Goal: Information Seeking & Learning: Learn about a topic

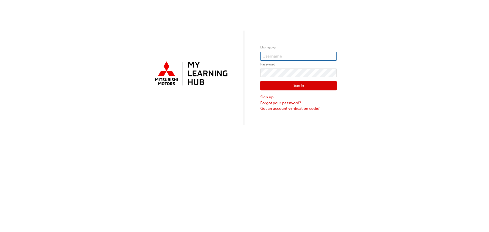
type input "0005966233"
click at [301, 86] on button "Sign In" at bounding box center [298, 86] width 76 height 10
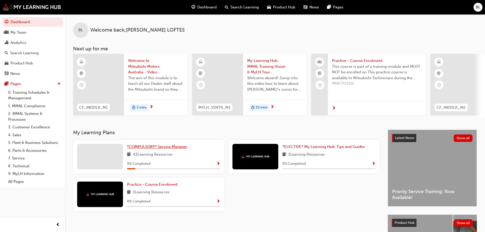
click at [146, 148] on span "*COMPULSORY* Service Manager" at bounding box center [157, 146] width 60 height 5
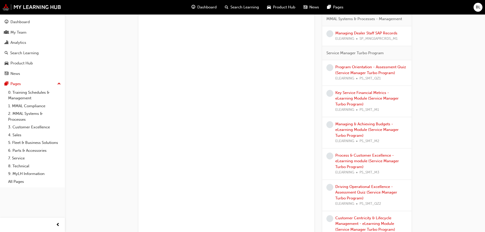
scroll to position [796, 0]
click at [361, 91] on link "Key Service Financial Metrics - eLearning Module (Service Manager Turbo Program)" at bounding box center [367, 97] width 63 height 16
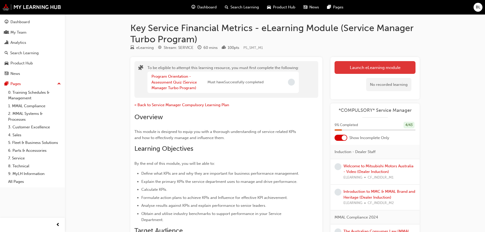
click at [377, 68] on button "Launch eLearning module" at bounding box center [375, 67] width 81 height 13
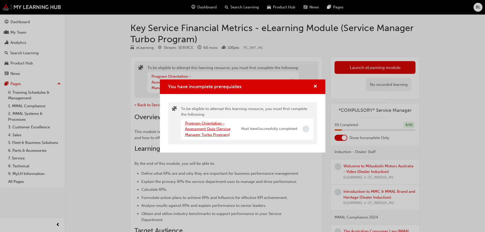
click at [201, 123] on link "Program Orientation - Assessment Quiz (Service Manager Turbo Program)" at bounding box center [207, 129] width 45 height 16
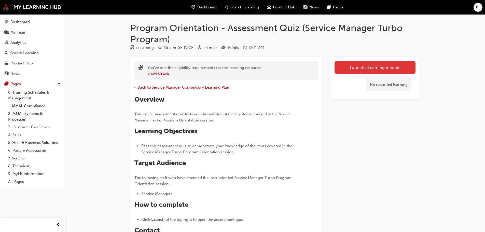
click at [378, 66] on link "Launch eLearning module" at bounding box center [375, 67] width 81 height 13
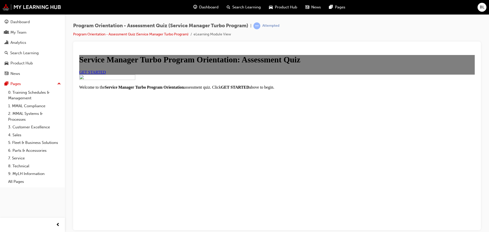
scroll to position [42, 0]
click at [106, 74] on span "GET STARTED" at bounding box center [92, 72] width 27 height 4
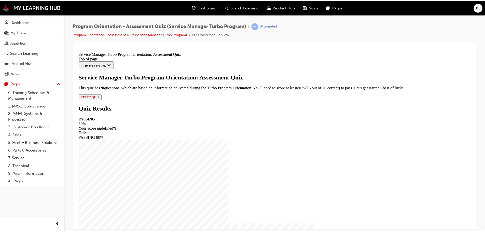
scroll to position [9, 0]
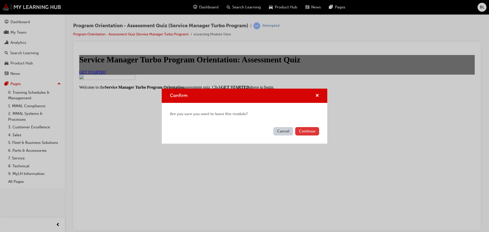
click at [303, 131] on button "Continue" at bounding box center [307, 131] width 24 height 8
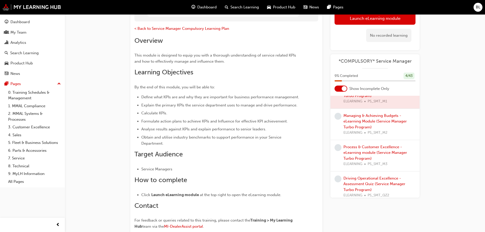
scroll to position [828, 0]
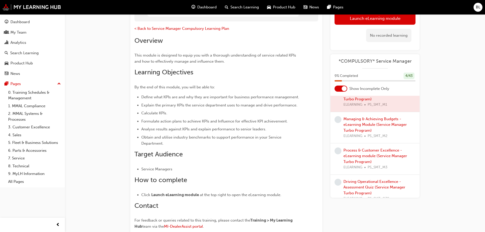
click at [367, 112] on div at bounding box center [375, 96] width 89 height 31
drag, startPoint x: 352, startPoint y: 137, endPoint x: 343, endPoint y: 128, distance: 12.1
click at [352, 112] on div at bounding box center [375, 96] width 89 height 31
click at [337, 91] on span "learningRecordVerb_NONE-icon" at bounding box center [338, 88] width 7 height 7
click at [366, 112] on div at bounding box center [375, 96] width 89 height 31
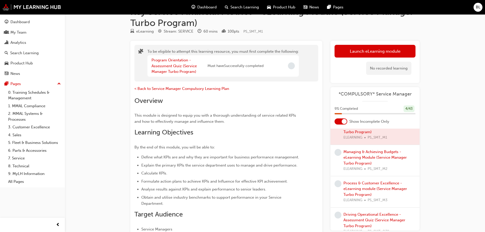
scroll to position [16, 0]
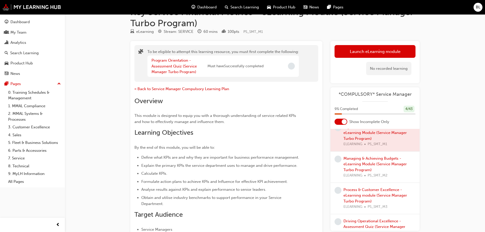
click at [368, 151] on div at bounding box center [375, 135] width 89 height 31
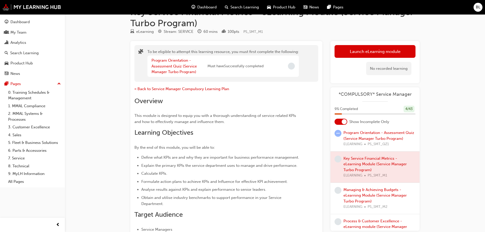
scroll to position [790, 0]
click at [337, 163] on span "learningRecordVerb_NONE-icon" at bounding box center [338, 159] width 7 height 7
drag, startPoint x: 337, startPoint y: 195, endPoint x: 336, endPoint y: 177, distance: 17.9
click at [337, 163] on span "learningRecordVerb_NONE-icon" at bounding box center [338, 159] width 7 height 7
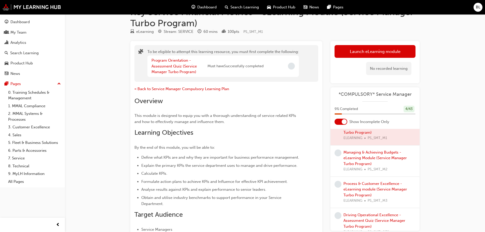
scroll to position [822, 0]
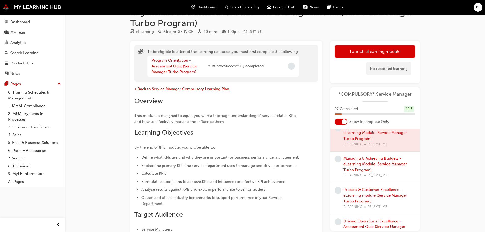
click at [376, 151] on div at bounding box center [375, 135] width 89 height 31
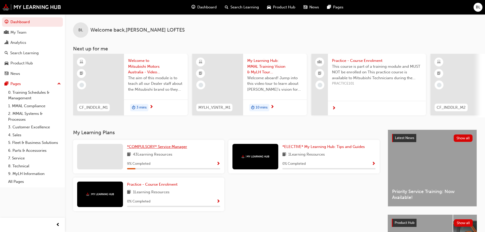
click at [145, 148] on span "*COMPULSORY* Service Manager" at bounding box center [157, 146] width 60 height 5
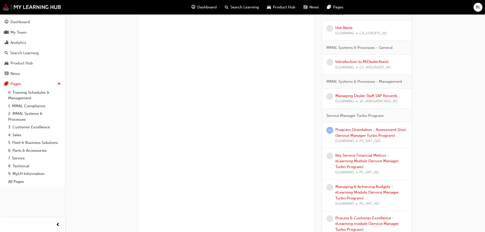
scroll to position [726, 0]
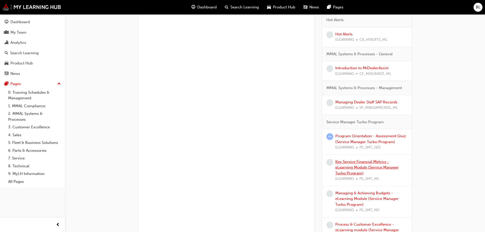
click at [349, 162] on link "Key Service Financial Metrics - eLearning Module (Service Manager Turbo Program)" at bounding box center [367, 167] width 63 height 16
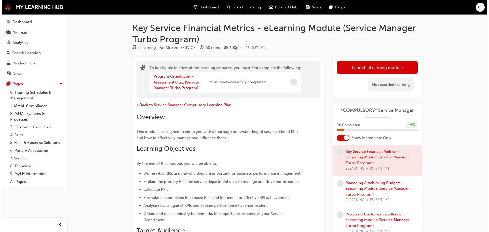
scroll to position [815, 0]
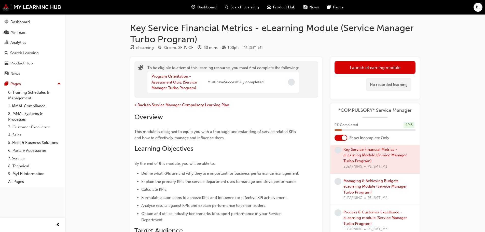
click at [352, 174] on div at bounding box center [375, 158] width 89 height 31
click at [368, 132] on link "Program Orientation - Assessment Quiz (Service Manager Turbo Program)" at bounding box center [379, 127] width 71 height 10
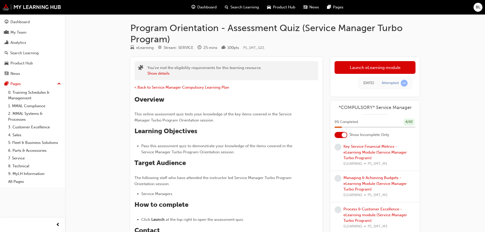
click at [362, 140] on div at bounding box center [375, 126] width 89 height 25
click at [363, 68] on link "Launch eLearning module" at bounding box center [375, 67] width 81 height 13
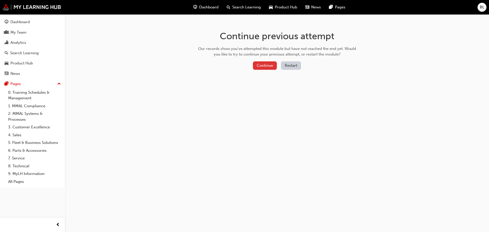
click at [268, 63] on button "Continue" at bounding box center [265, 65] width 24 height 8
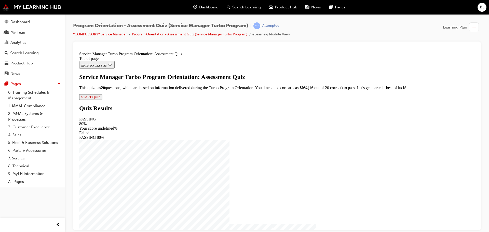
scroll to position [9, 0]
click at [100, 99] on span "START QUIZ" at bounding box center [90, 97] width 19 height 4
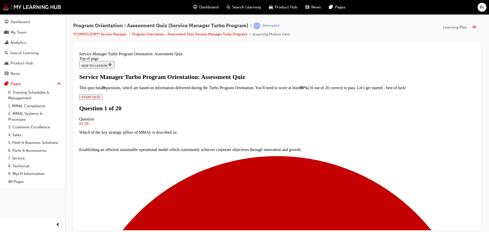
scroll to position [60, 0]
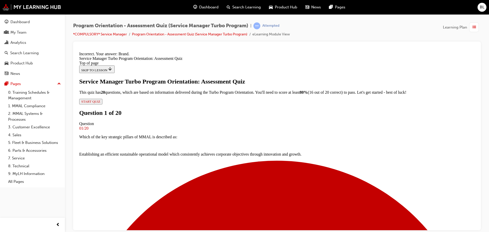
scroll to position [60, 0]
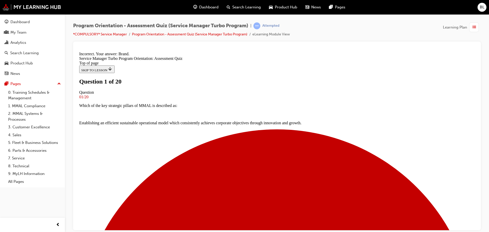
scroll to position [70, 0]
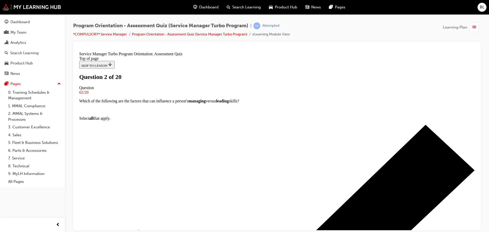
scroll to position [43, 0]
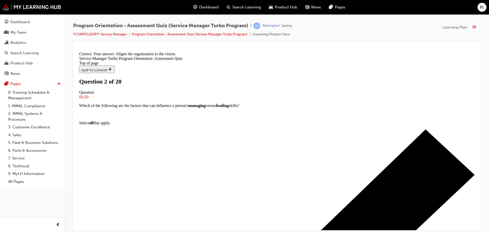
scroll to position [78, 0]
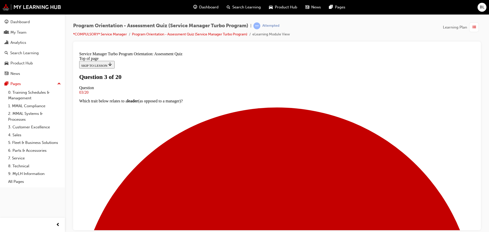
scroll to position [57, 0]
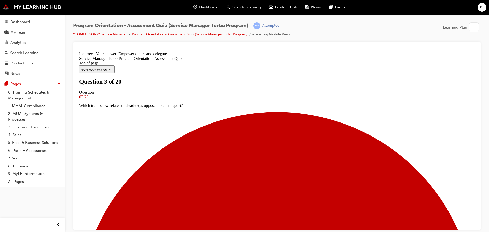
scroll to position [78, 0]
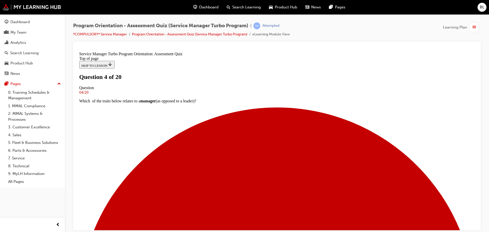
scroll to position [64, 0]
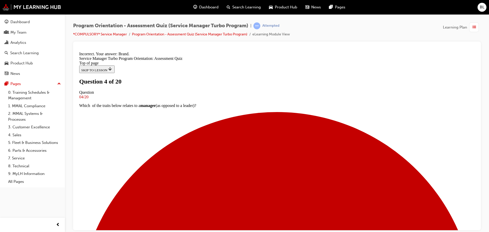
scroll to position [87, 0]
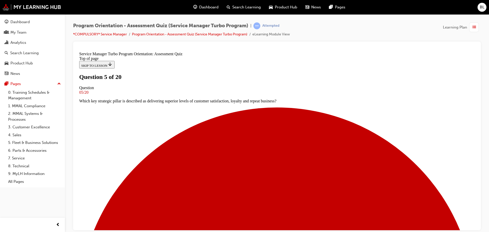
scroll to position [64, 0]
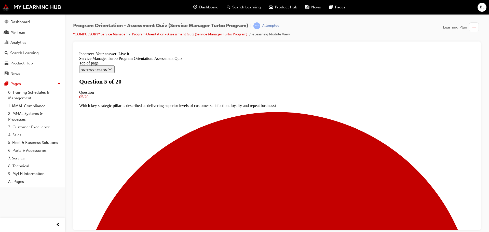
scroll to position [96, 0]
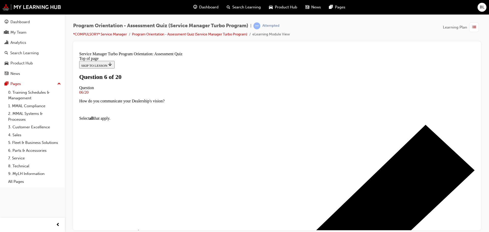
scroll to position [64, 0]
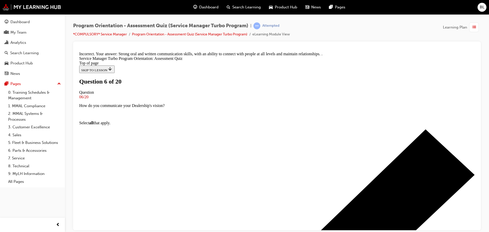
scroll to position [106, 0]
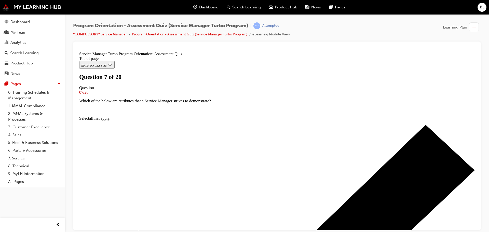
scroll to position [64, 0]
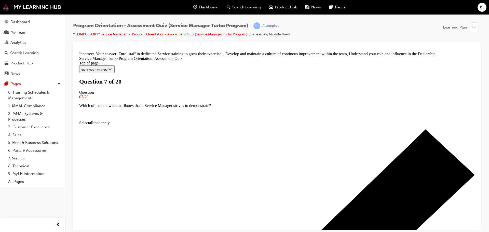
scroll to position [106, 0]
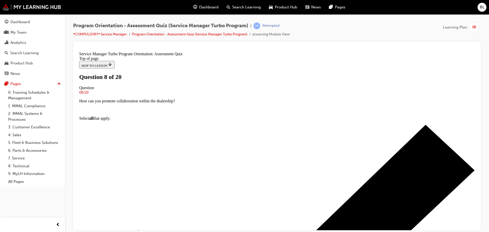
scroll to position [57, 0]
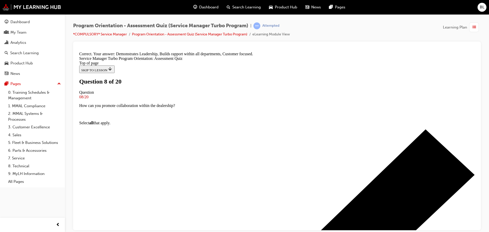
scroll to position [104, 0]
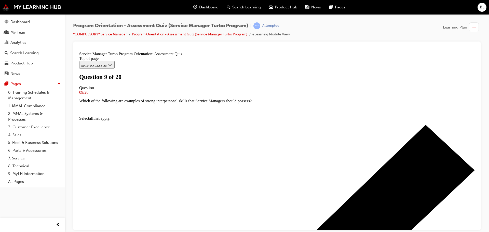
scroll to position [48, 0]
drag, startPoint x: 194, startPoint y: 125, endPoint x: 197, endPoint y: 126, distance: 3.6
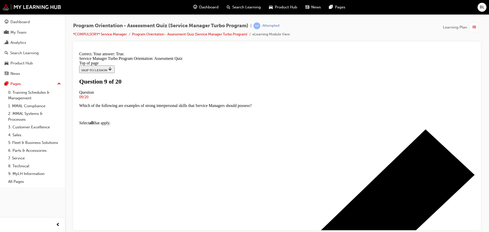
scroll to position [64, 0]
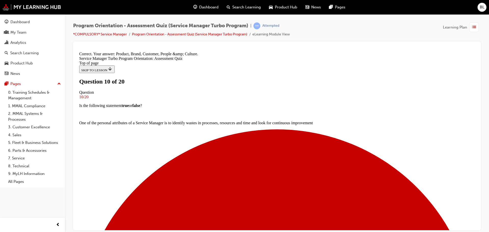
scroll to position [96, 0]
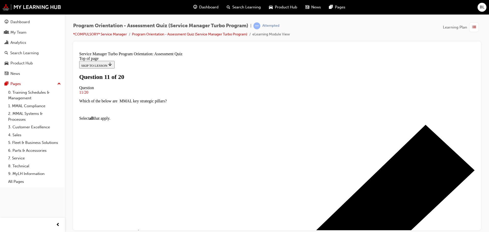
scroll to position [64, 0]
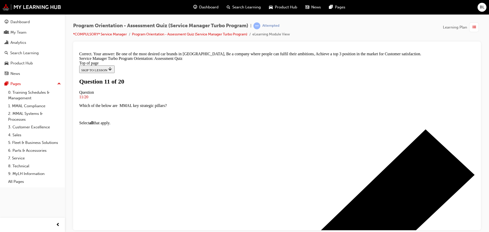
scroll to position [96, 0]
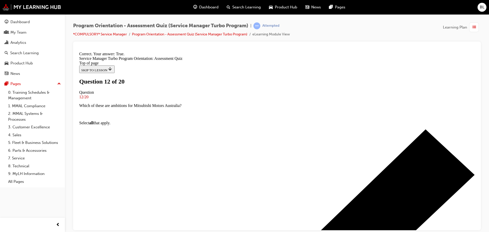
scroll to position [64, 0]
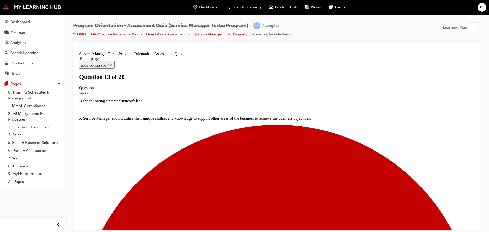
scroll to position [32, 0]
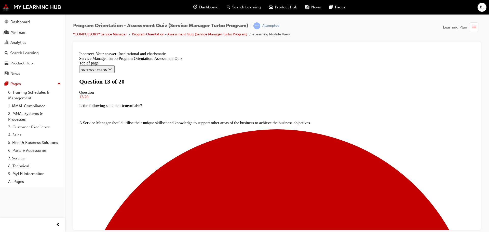
scroll to position [78, 0]
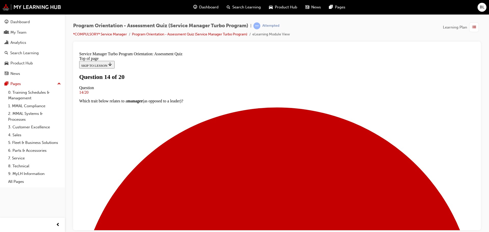
scroll to position [51, 0]
drag, startPoint x: 197, startPoint y: 182, endPoint x: 206, endPoint y: 187, distance: 10.3
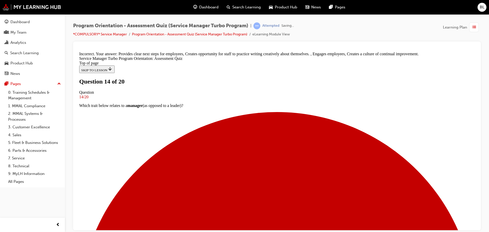
scroll to position [101, 0]
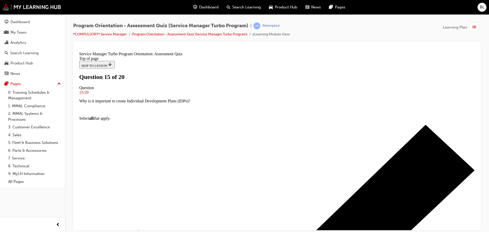
scroll to position [39, 0]
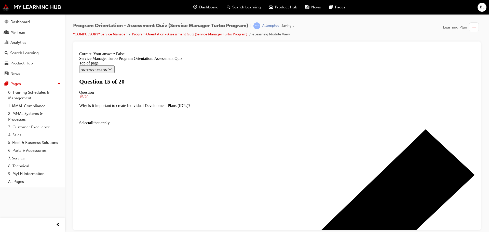
scroll to position [55, 0]
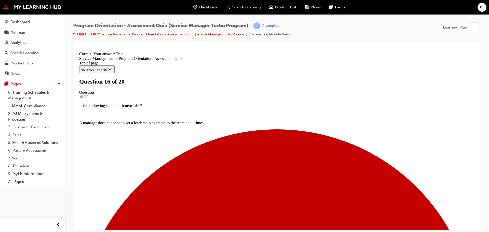
scroll to position [72, 0]
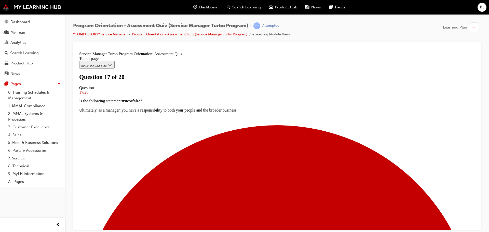
scroll to position [57, 0]
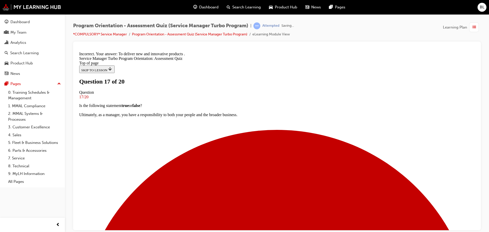
scroll to position [87, 0]
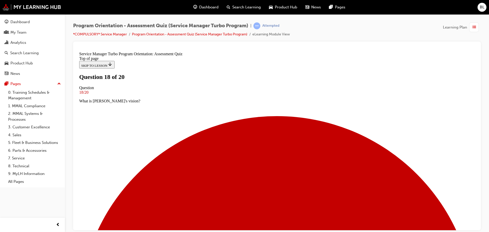
scroll to position [0, 0]
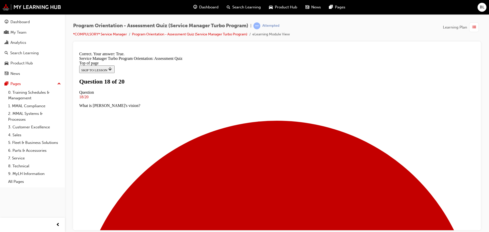
scroll to position [64, 0]
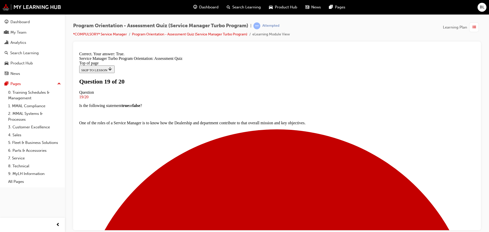
scroll to position [55, 0]
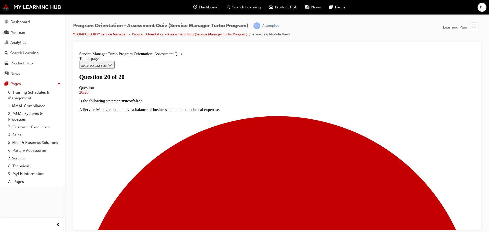
scroll to position [86, 0]
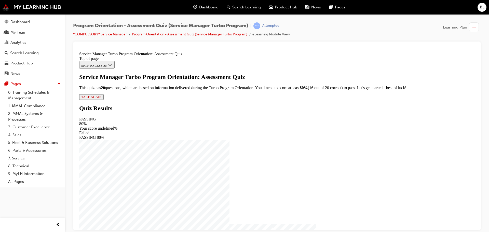
scroll to position [9, 0]
click at [102, 99] on span "TAKE AGAIN" at bounding box center [91, 97] width 20 height 4
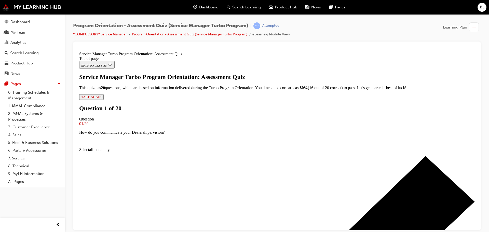
scroll to position [47, 0]
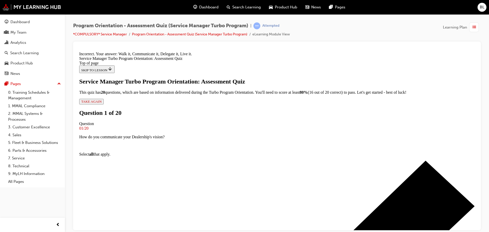
scroll to position [77, 0]
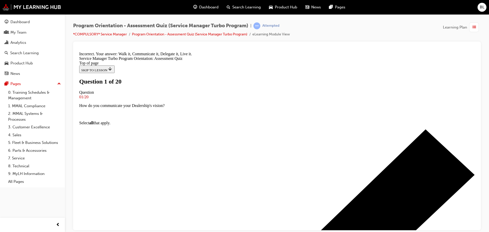
scroll to position [48, 0]
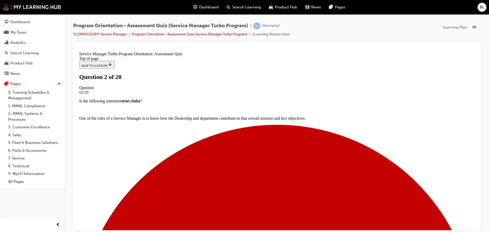
scroll to position [51, 0]
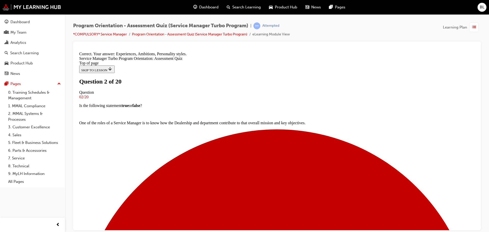
scroll to position [104, 0]
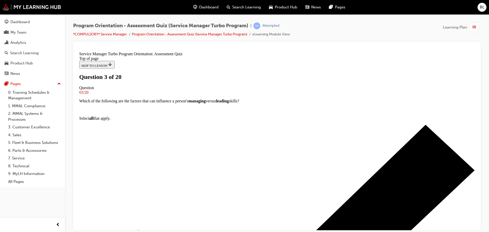
scroll to position [51, 0]
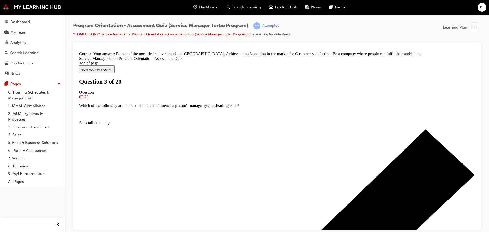
scroll to position [96, 0]
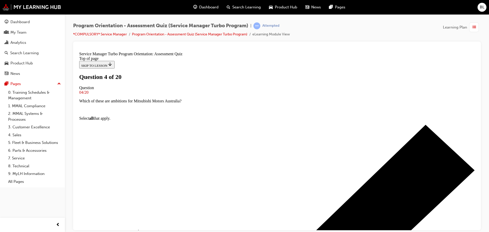
scroll to position [51, 0]
drag, startPoint x: 197, startPoint y: 176, endPoint x: 198, endPoint y: 165, distance: 10.4
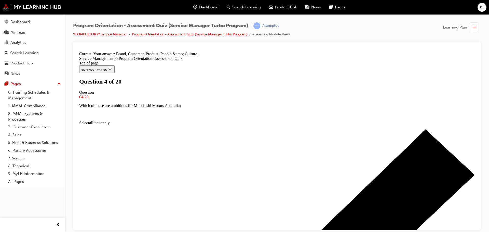
scroll to position [96, 0]
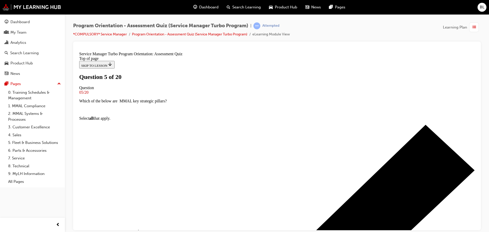
scroll to position [25, 0]
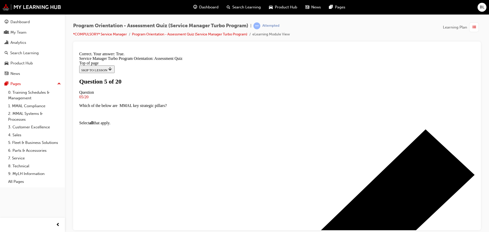
scroll to position [64, 0]
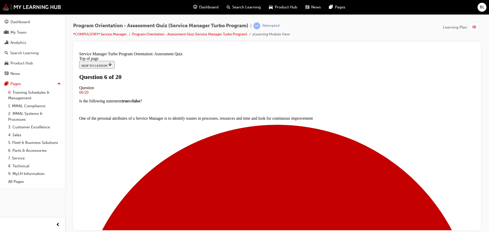
scroll to position [32, 0]
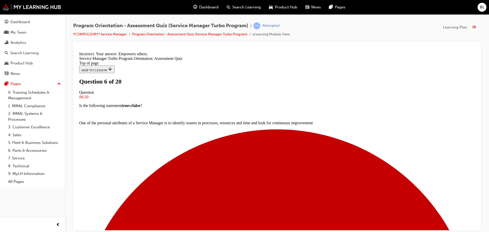
scroll to position [78, 0]
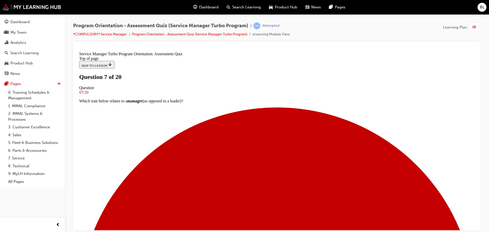
scroll to position [57, 0]
drag, startPoint x: 198, startPoint y: 155, endPoint x: 196, endPoint y: 163, distance: 8.2
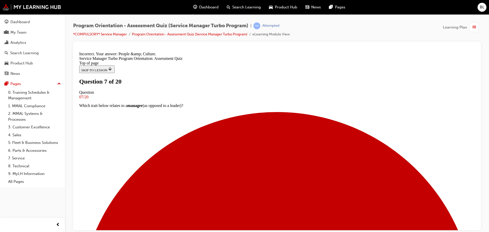
scroll to position [104, 0]
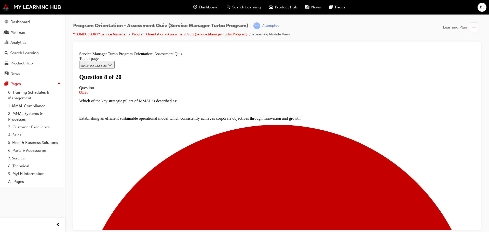
scroll to position [62, 0]
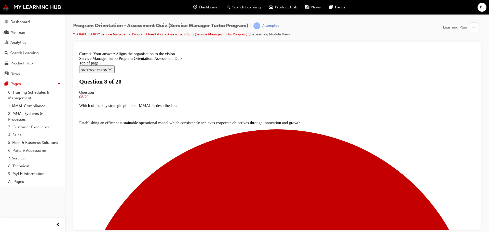
scroll to position [78, 0]
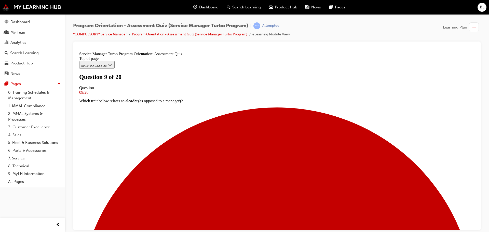
scroll to position [48, 0]
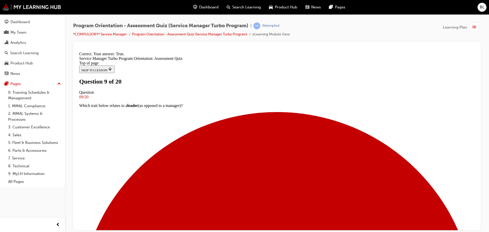
scroll to position [64, 0]
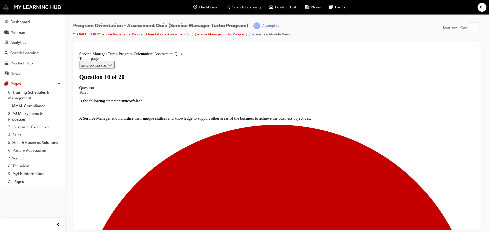
scroll to position [57, 0]
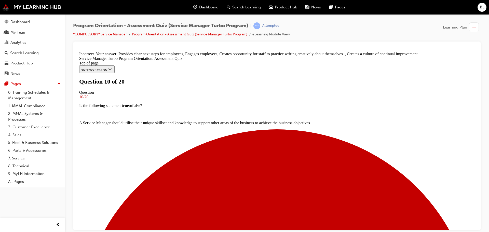
scroll to position [101, 0]
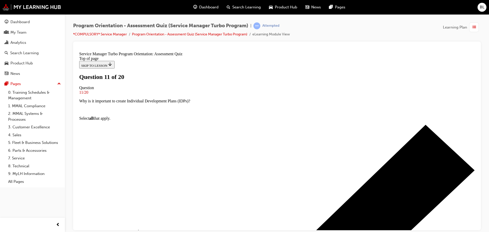
scroll to position [58, 0]
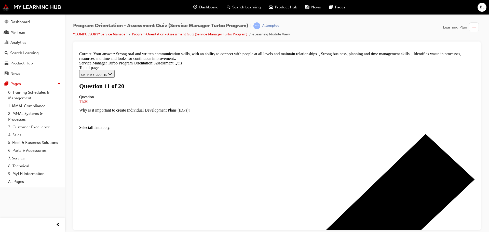
scroll to position [106, 0]
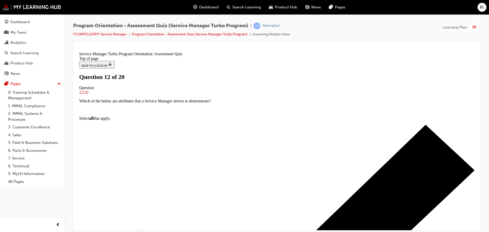
scroll to position [51, 0]
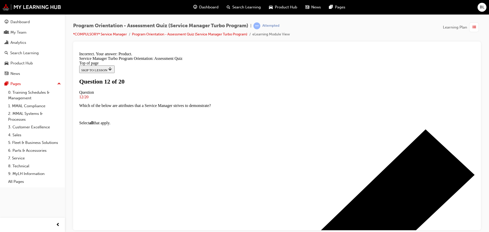
scroll to position [87, 0]
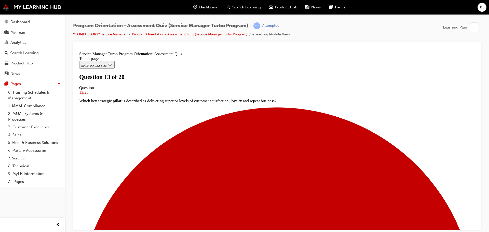
scroll to position [88, 0]
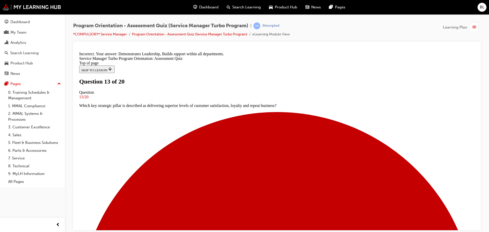
scroll to position [60, 0]
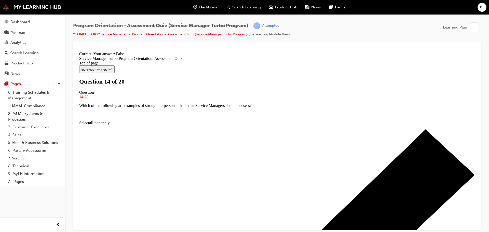
scroll to position [55, 0]
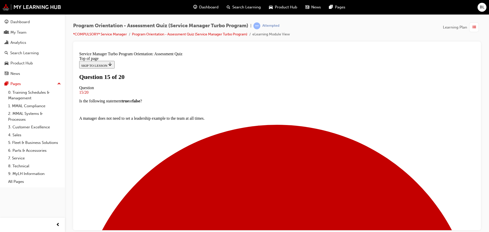
scroll to position [50, 0]
drag, startPoint x: 196, startPoint y: 152, endPoint x: 211, endPoint y: 155, distance: 14.8
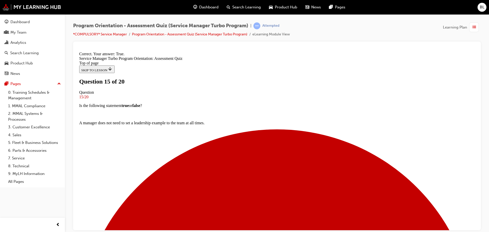
scroll to position [72, 0]
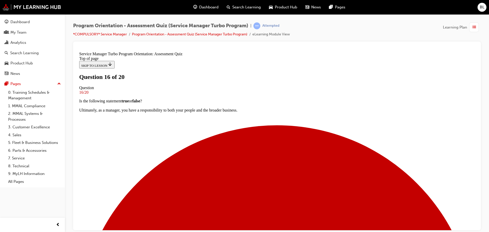
scroll to position [57, 0]
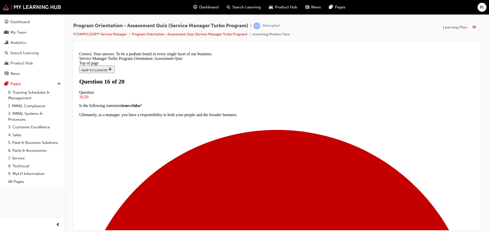
scroll to position [87, 0]
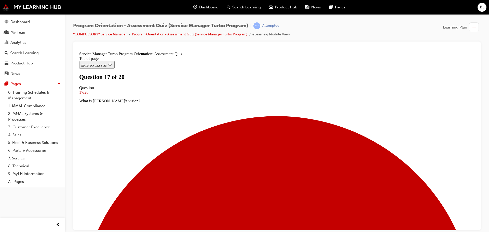
scroll to position [51, 0]
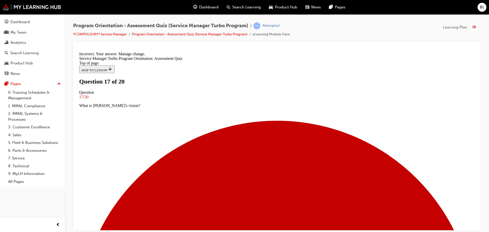
scroll to position [78, 0]
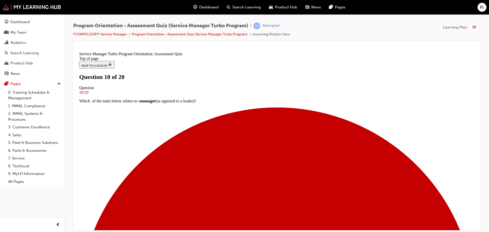
scroll to position [70, 0]
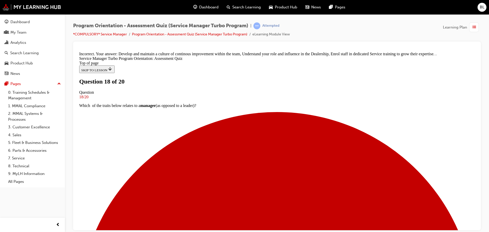
scroll to position [61, 0]
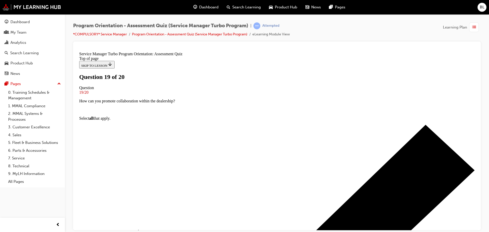
scroll to position [39, 0]
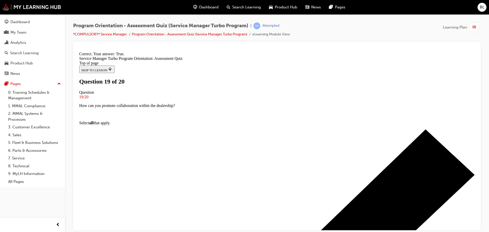
scroll to position [30, 0]
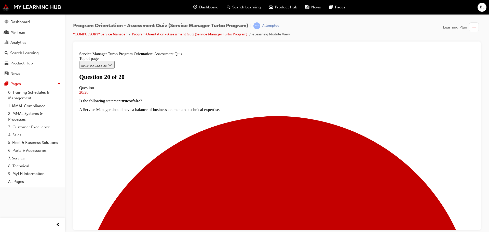
scroll to position [86, 0]
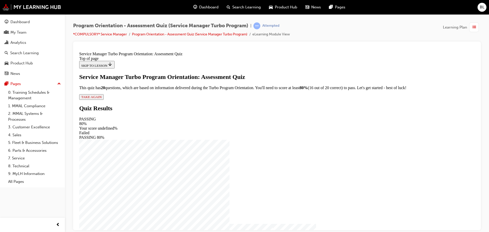
scroll to position [9, 0]
click at [102, 99] on span "TAKE AGAIN" at bounding box center [91, 97] width 20 height 4
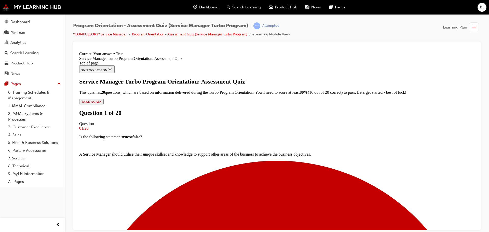
scroll to position [64, 0]
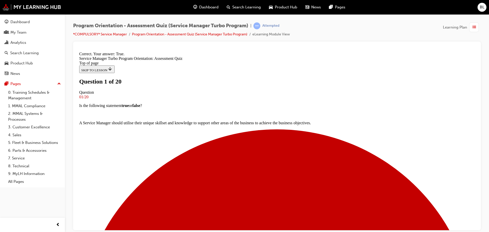
scroll to position [51, 0]
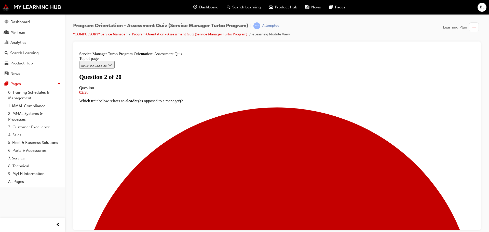
scroll to position [51, 0]
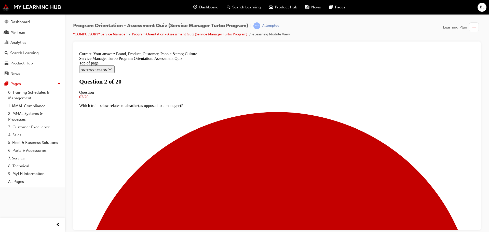
scroll to position [96, 0]
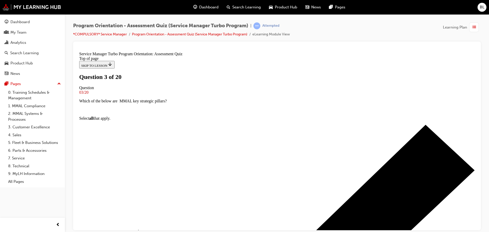
scroll to position [64, 0]
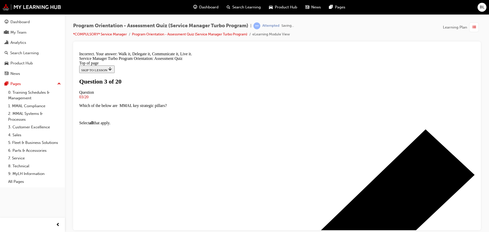
scroll to position [96, 0]
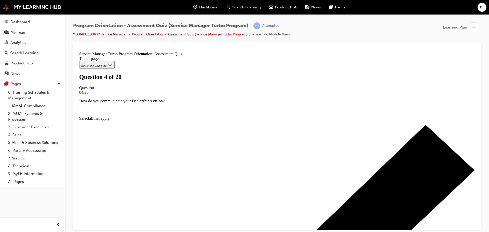
scroll to position [51, 0]
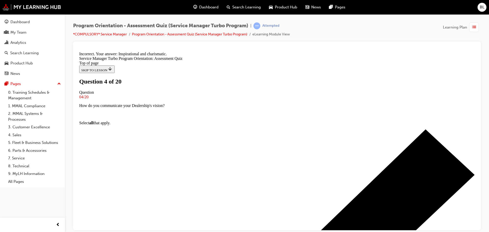
scroll to position [78, 0]
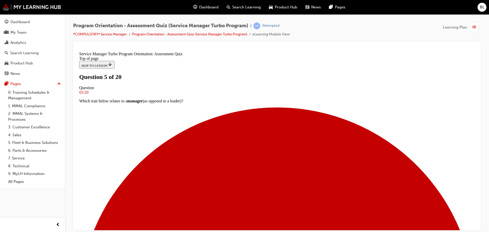
scroll to position [51, 0]
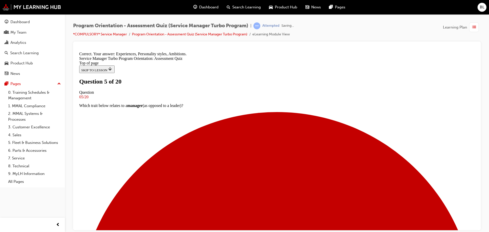
scroll to position [104, 0]
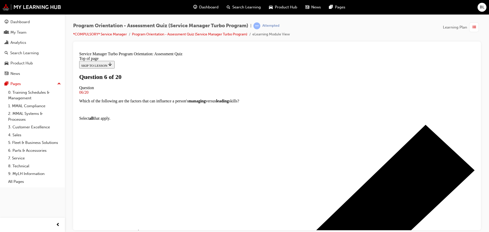
scroll to position [38, 0]
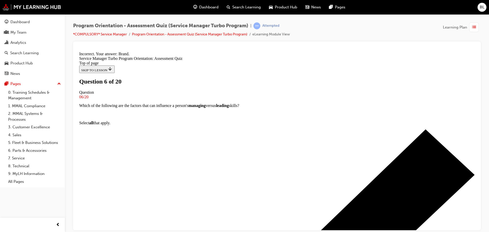
scroll to position [87, 0]
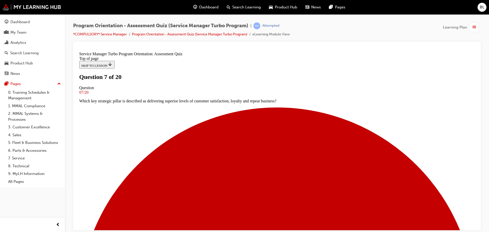
scroll to position [45, 0]
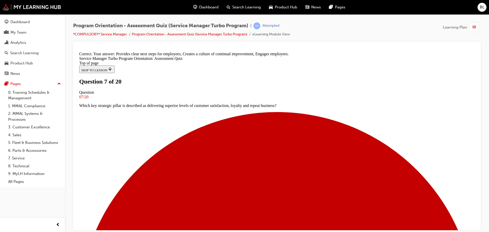
scroll to position [101, 0]
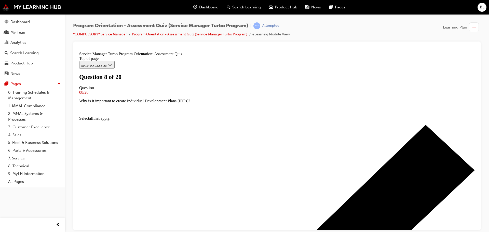
scroll to position [45, 0]
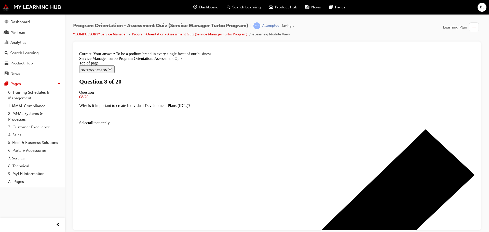
scroll to position [87, 0]
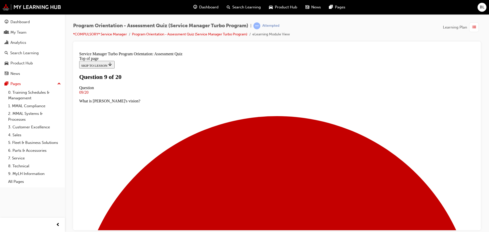
scroll to position [39, 0]
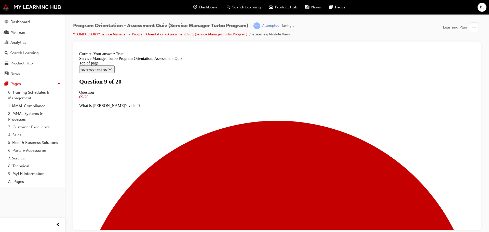
scroll to position [55, 0]
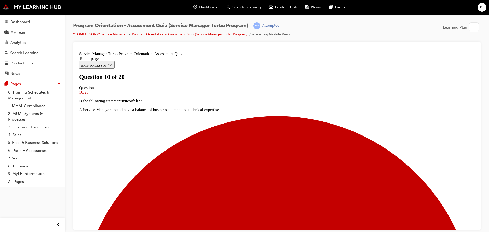
scroll to position [57, 0]
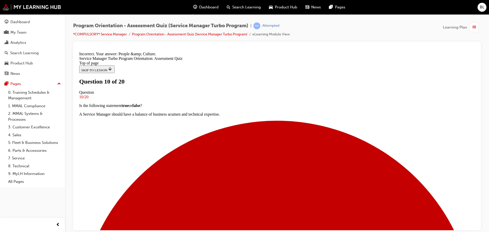
scroll to position [104, 0]
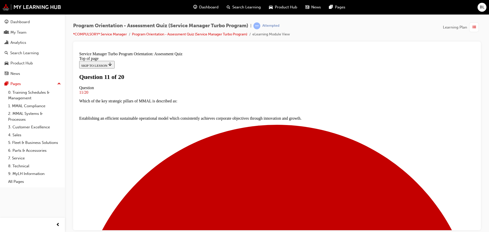
scroll to position [45, 0]
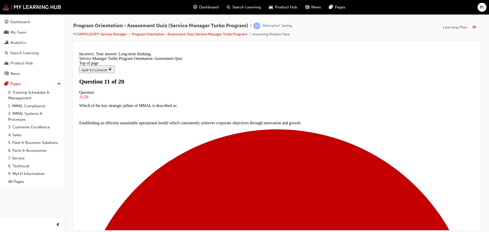
scroll to position [78, 0]
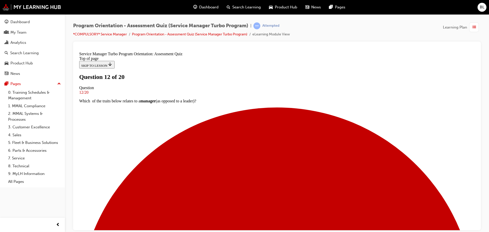
scroll to position [70, 0]
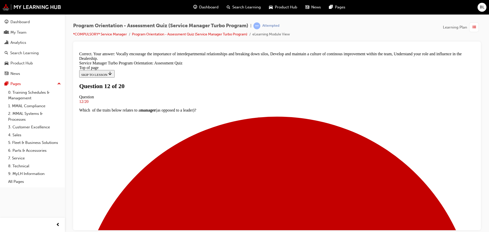
scroll to position [106, 0]
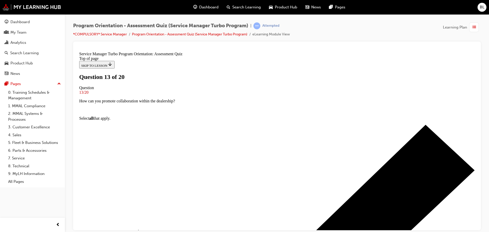
scroll to position [45, 0]
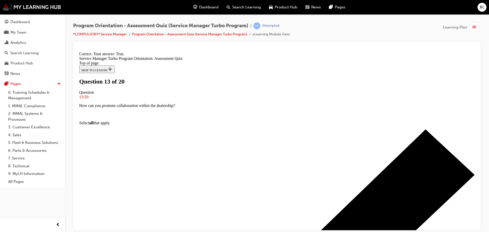
scroll to position [72, 0]
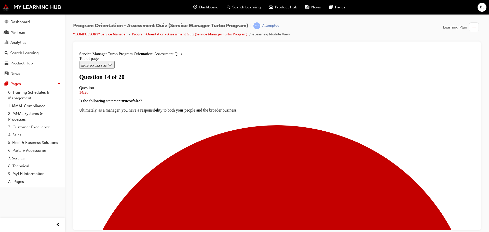
scroll to position [57, 0]
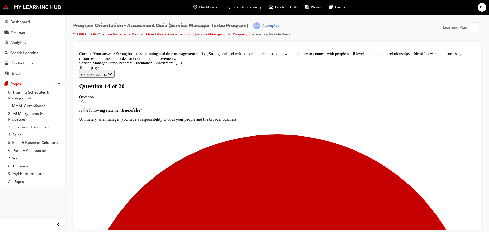
scroll to position [106, 0]
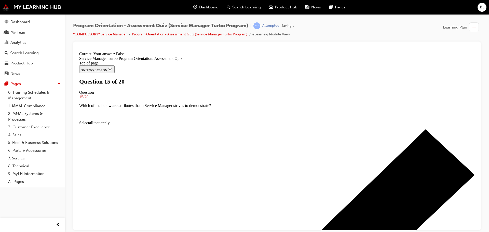
scroll to position [55, 0]
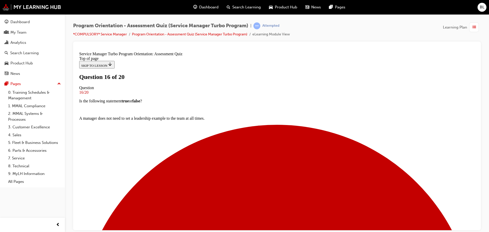
scroll to position [57, 0]
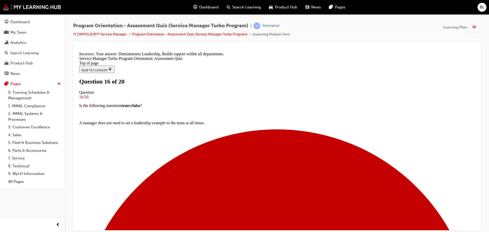
scroll to position [104, 0]
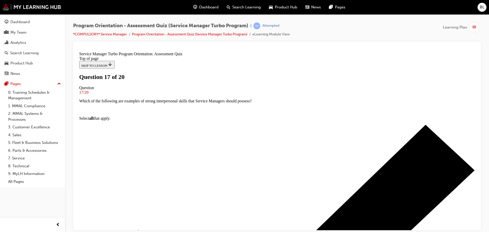
scroll to position [0, 0]
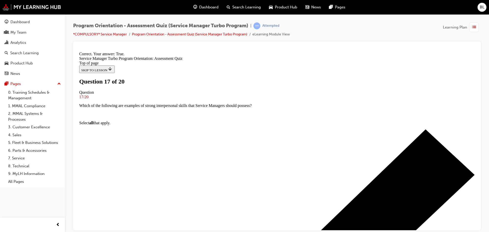
scroll to position [64, 0]
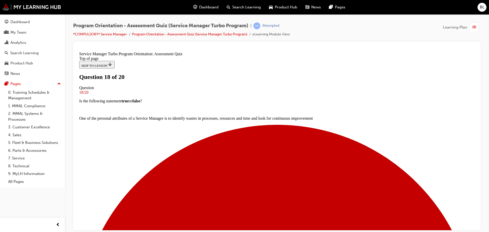
scroll to position [51, 0]
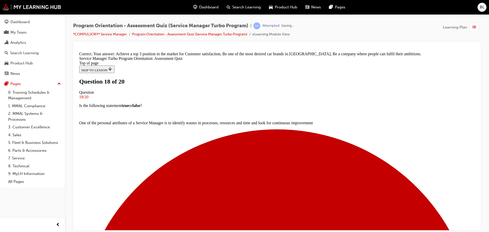
scroll to position [96, 0]
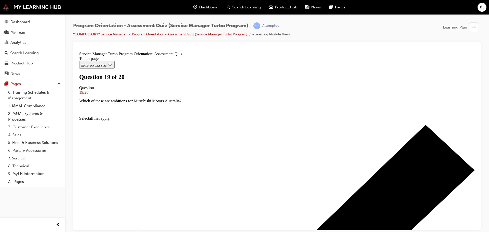
scroll to position [48, 0]
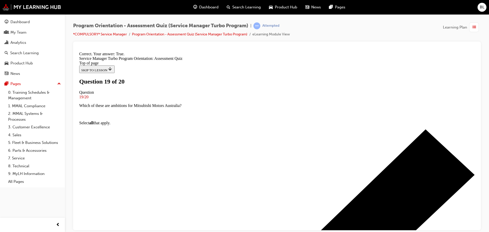
scroll to position [64, 0]
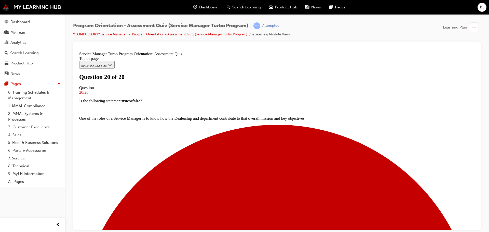
scroll to position [86, 0]
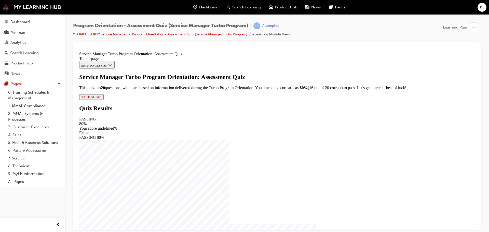
click at [102, 99] on span "TAKE AGAIN" at bounding box center [91, 97] width 20 height 4
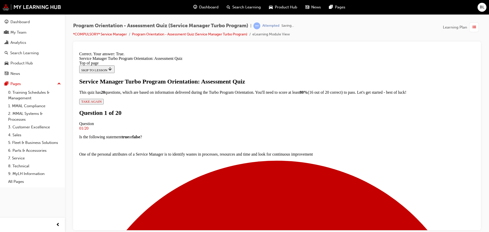
scroll to position [64, 0]
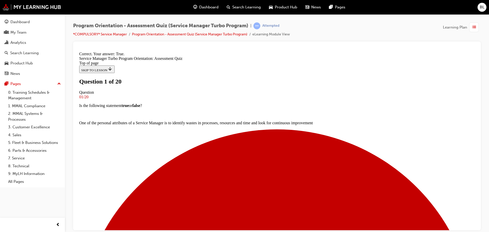
scroll to position [38, 0]
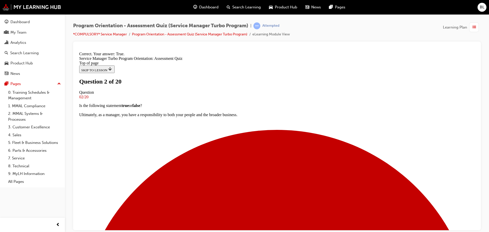
scroll to position [0, 0]
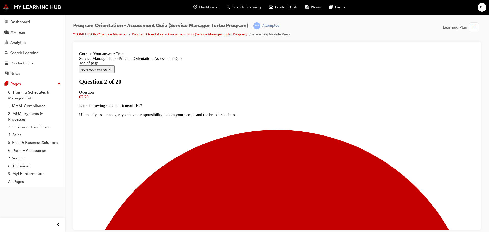
scroll to position [64, 0]
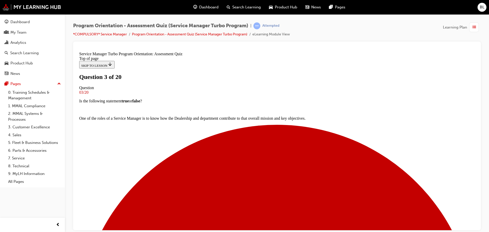
scroll to position [38, 0]
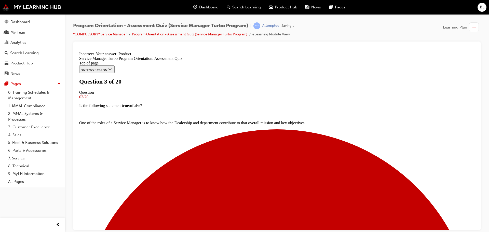
scroll to position [87, 0]
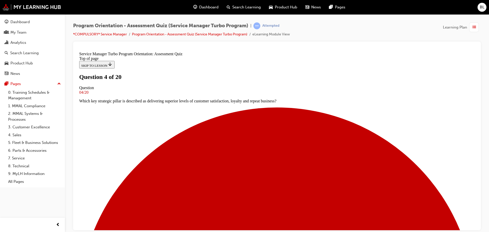
scroll to position [64, 0]
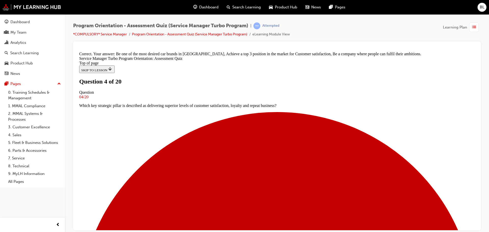
scroll to position [96, 0]
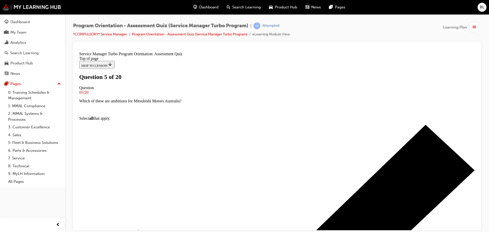
scroll to position [51, 0]
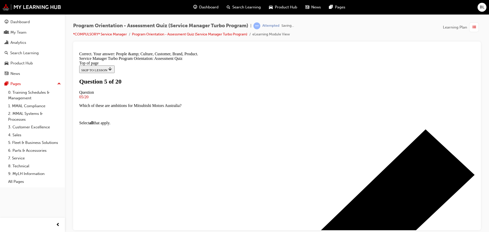
scroll to position [96, 0]
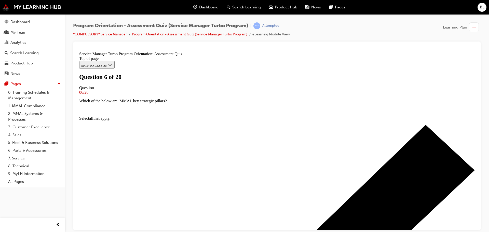
scroll to position [45, 0]
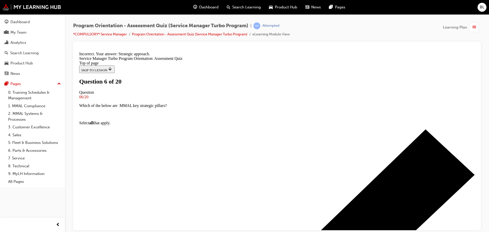
scroll to position [78, 0]
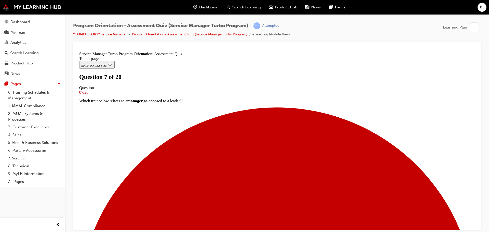
scroll to position [61, 0]
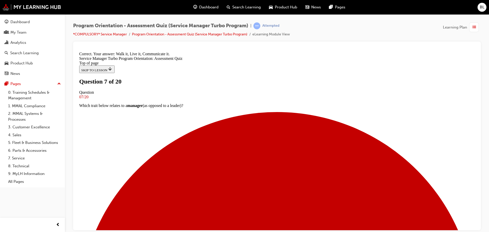
scroll to position [96, 0]
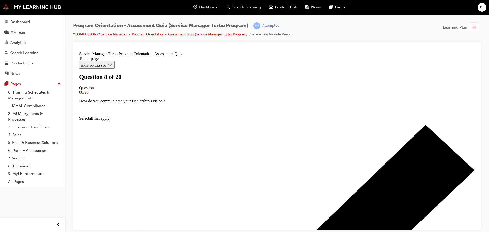
scroll to position [64, 0]
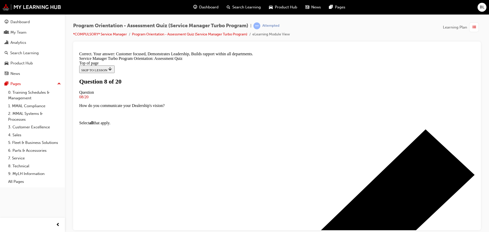
scroll to position [104, 0]
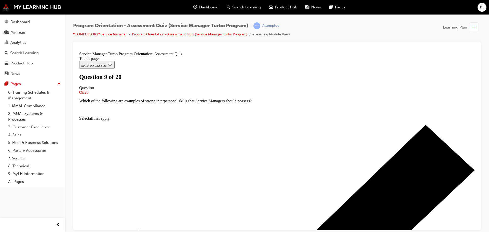
scroll to position [71, 0]
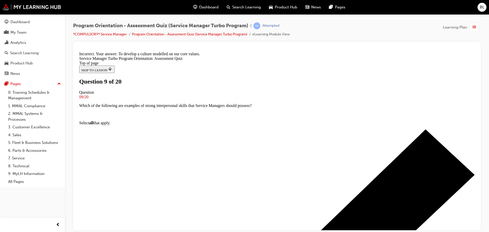
scroll to position [68, 0]
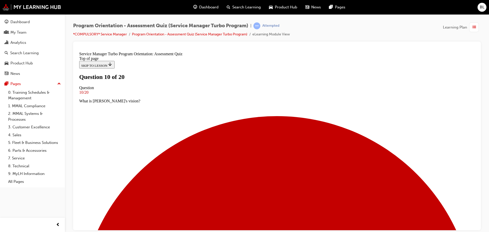
scroll to position [51, 0]
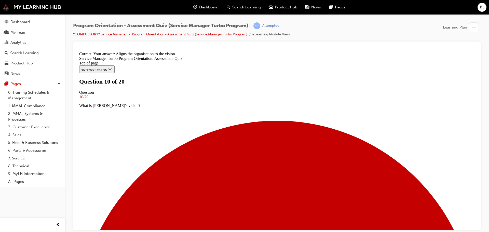
scroll to position [78, 0]
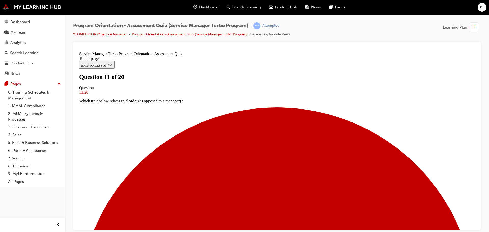
scroll to position [39, 0]
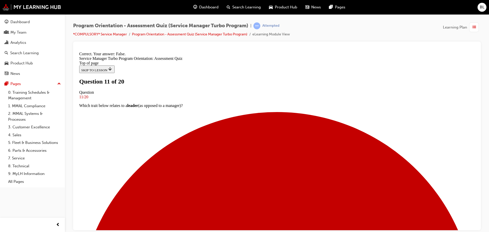
scroll to position [55, 0]
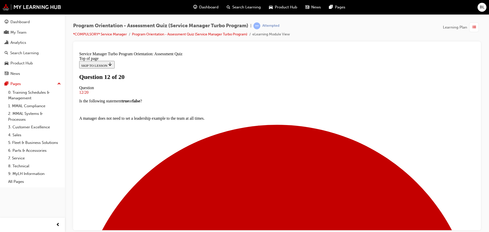
scroll to position [45, 0]
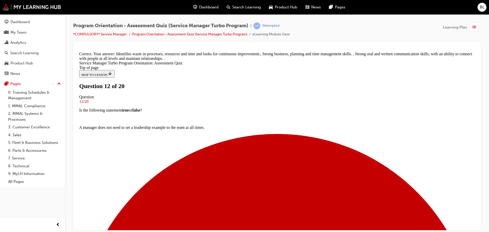
scroll to position [106, 0]
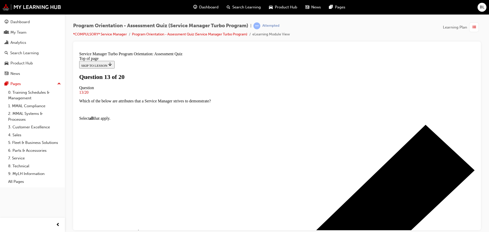
scroll to position [70, 0]
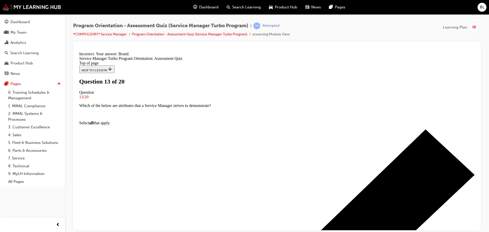
scroll to position [104, 0]
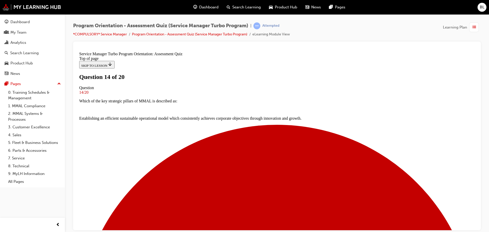
scroll to position [0, 0]
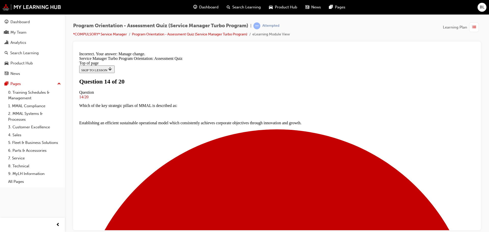
scroll to position [78, 0]
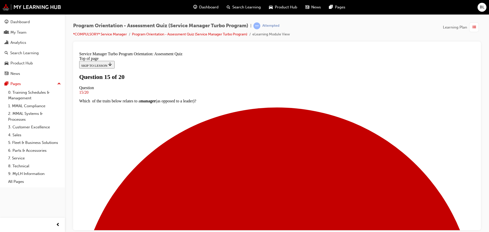
scroll to position [57, 0]
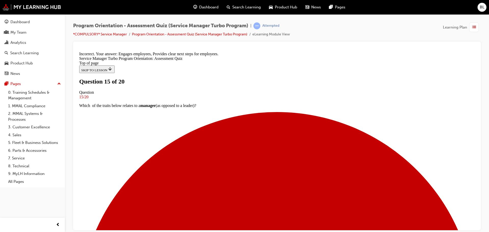
scroll to position [101, 0]
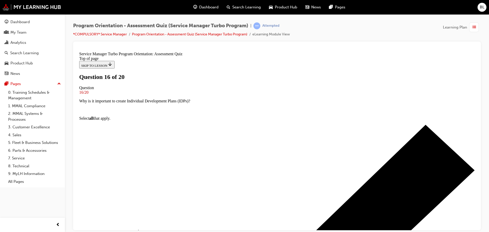
scroll to position [41, 0]
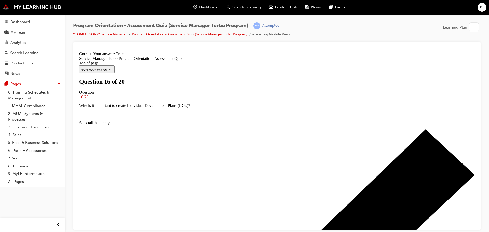
scroll to position [64, 0]
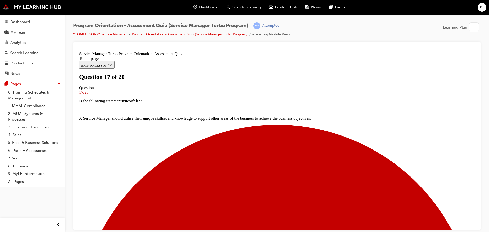
scroll to position [38, 0]
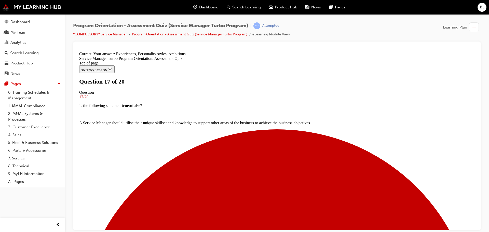
scroll to position [104, 0]
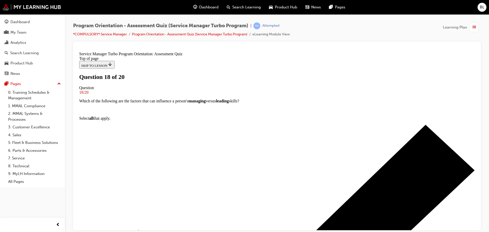
scroll to position [57, 0]
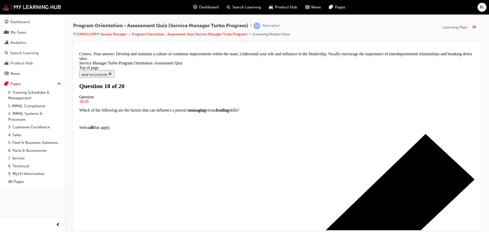
scroll to position [106, 0]
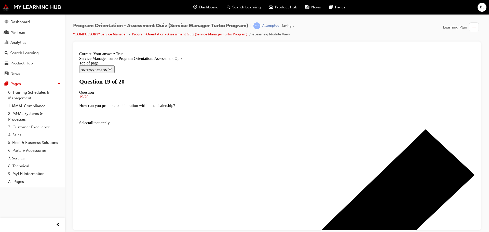
scroll to position [55, 0]
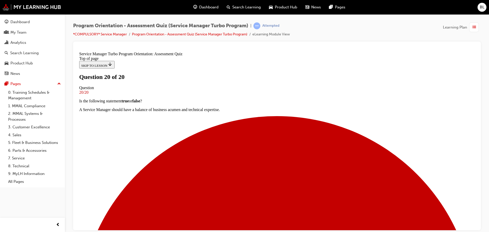
scroll to position [86, 0]
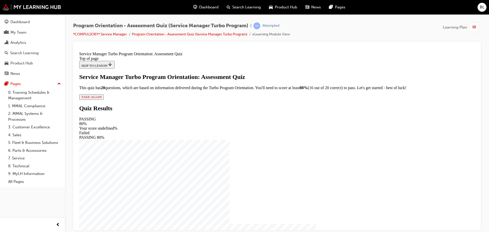
click at [102, 99] on span "TAKE AGAIN" at bounding box center [91, 97] width 20 height 4
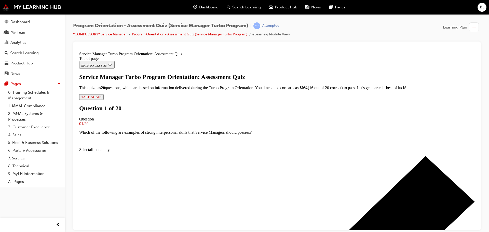
scroll to position [47, 0]
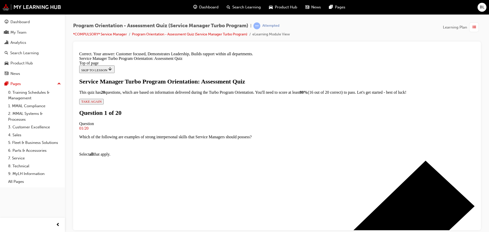
scroll to position [104, 0]
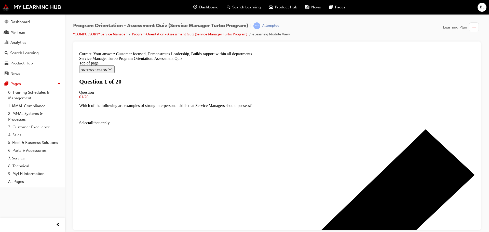
scroll to position [51, 0]
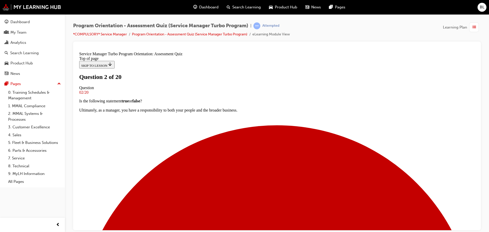
scroll to position [0, 0]
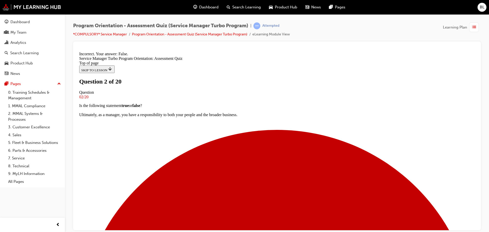
scroll to position [64, 0]
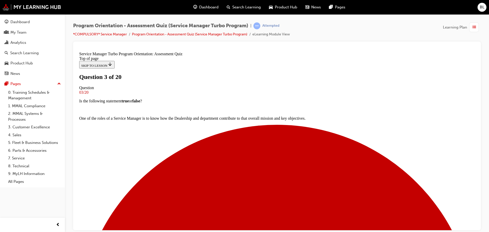
scroll to position [38, 0]
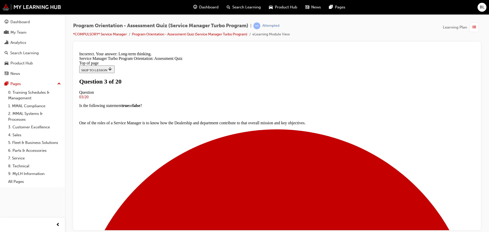
scroll to position [78, 0]
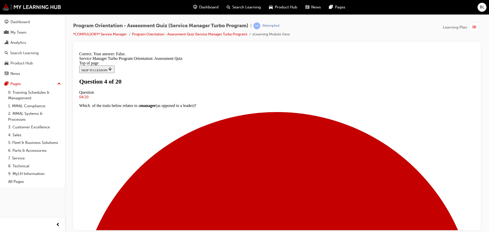
scroll to position [55, 0]
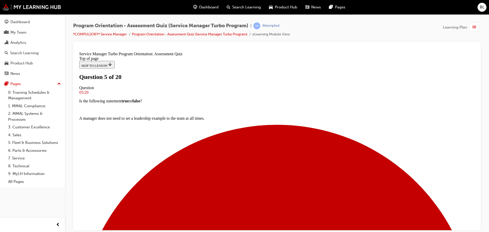
scroll to position [51, 0]
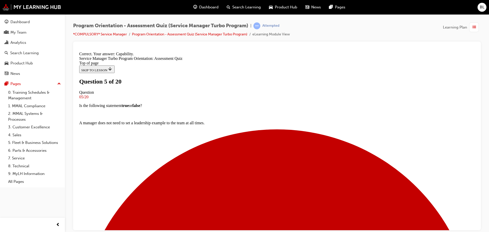
scroll to position [104, 0]
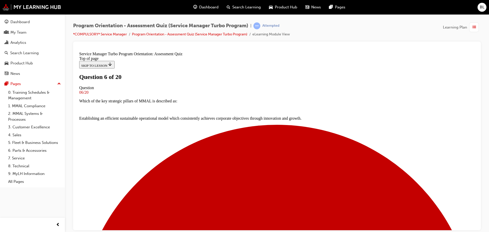
scroll to position [38, 0]
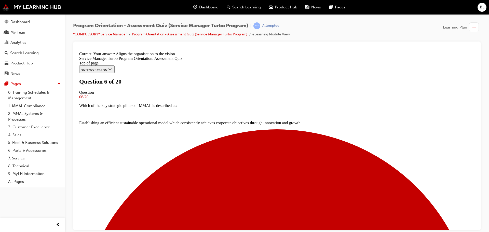
scroll to position [78, 0]
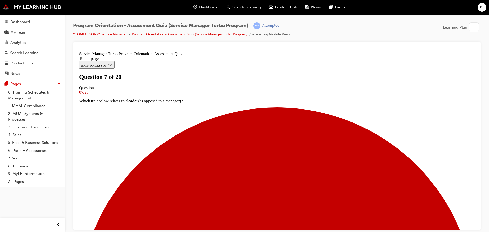
scroll to position [57, 0]
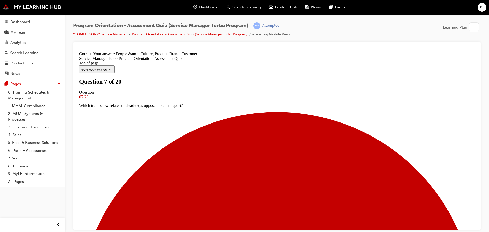
scroll to position [96, 0]
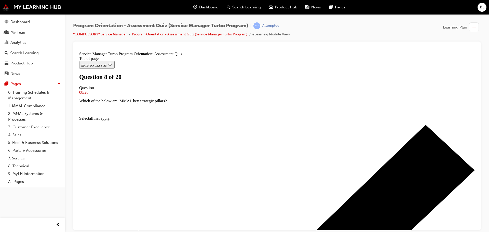
scroll to position [51, 0]
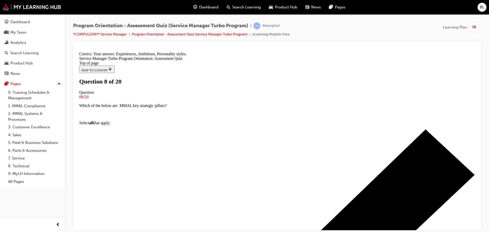
scroll to position [104, 0]
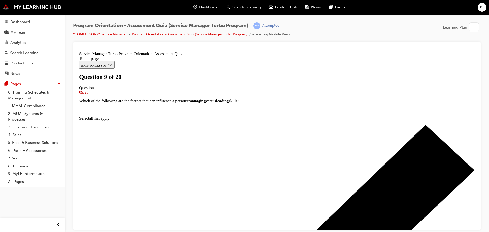
scroll to position [51, 0]
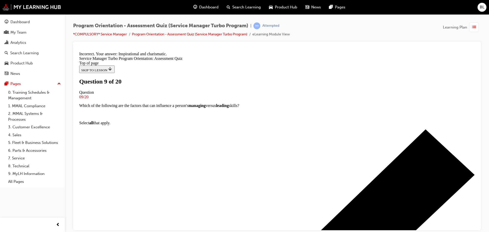
scroll to position [78, 0]
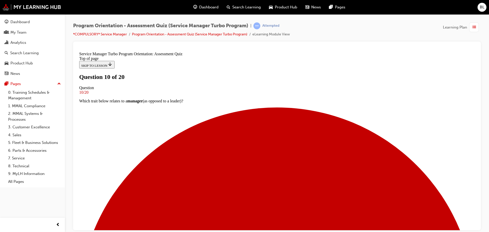
scroll to position [38, 0]
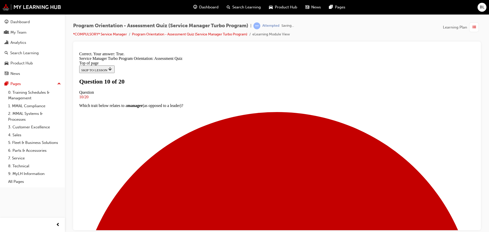
scroll to position [64, 0]
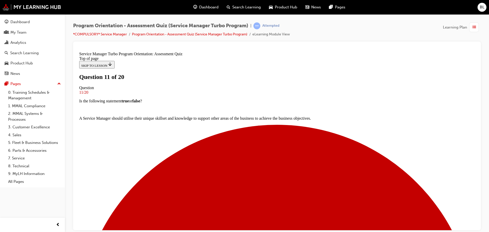
scroll to position [45, 0]
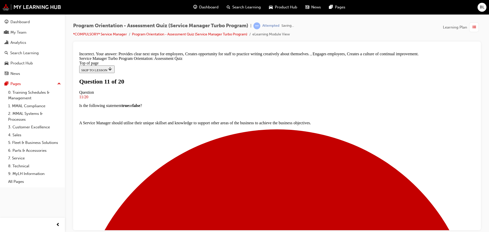
scroll to position [101, 0]
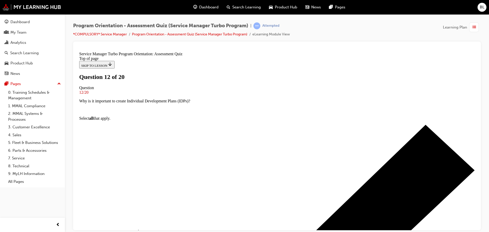
scroll to position [45, 0]
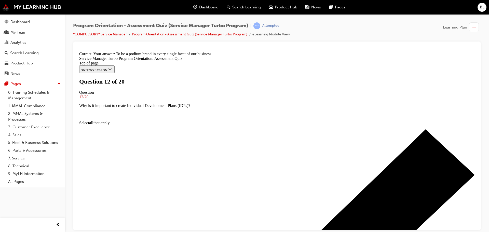
scroll to position [87, 0]
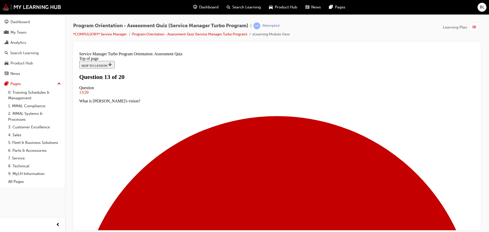
scroll to position [45, 0]
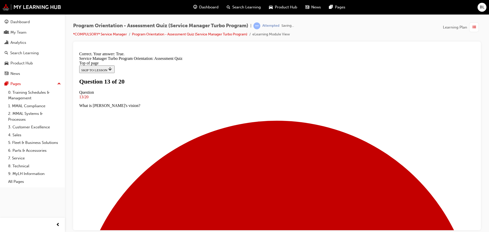
scroll to position [64, 0]
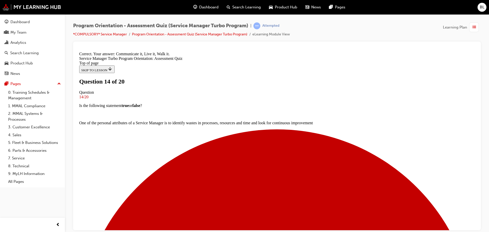
scroll to position [96, 0]
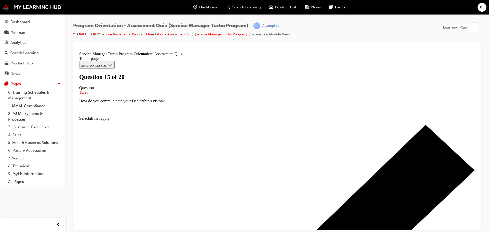
scroll to position [39, 0]
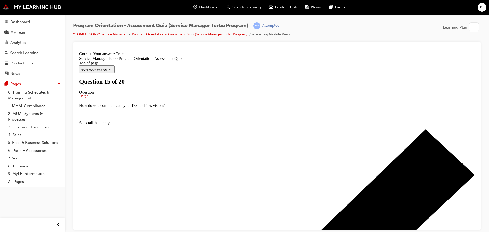
scroll to position [55, 0]
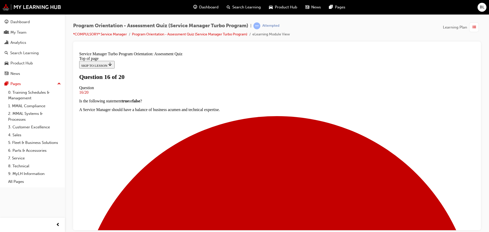
scroll to position [53, 0]
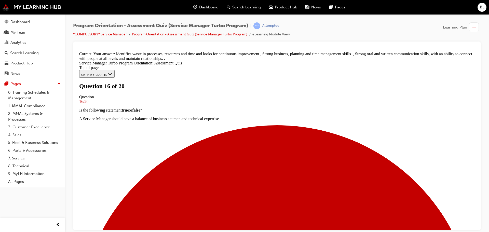
scroll to position [106, 0]
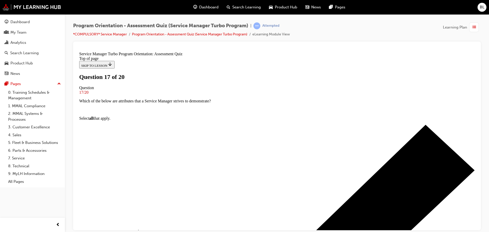
scroll to position [57, 0]
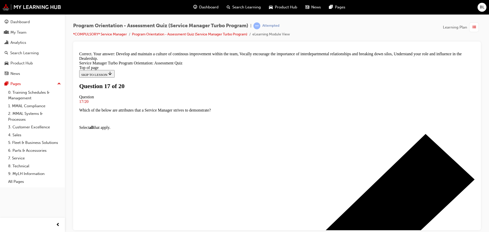
scroll to position [106, 0]
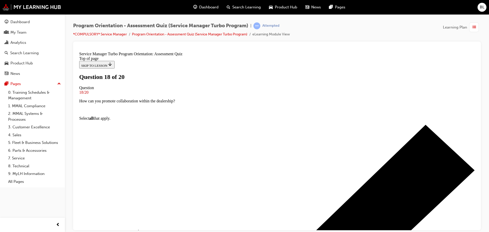
scroll to position [57, 0]
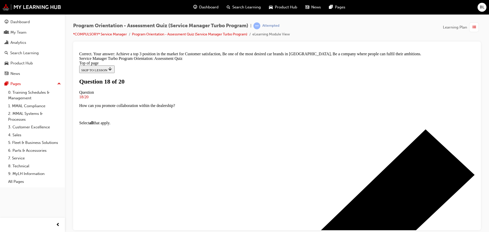
scroll to position [96, 0]
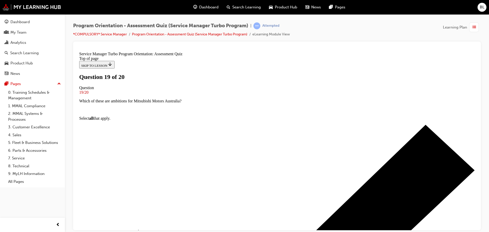
scroll to position [51, 0]
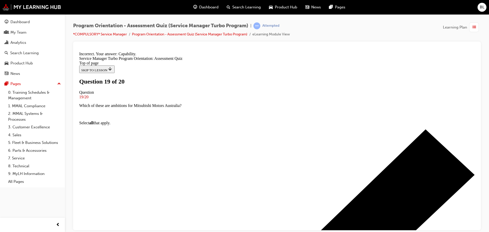
scroll to position [87, 0]
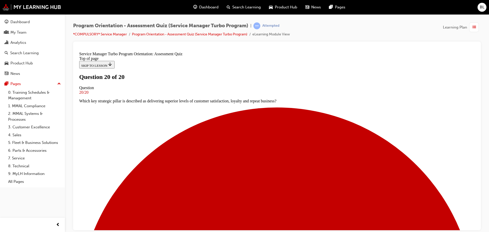
scroll to position [76, 0]
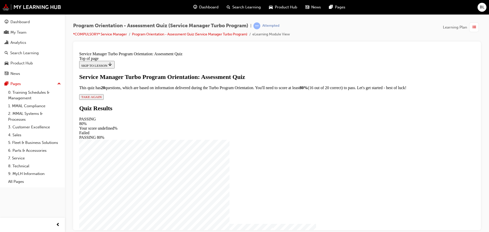
click at [102, 99] on span "TAKE AGAIN" at bounding box center [91, 97] width 20 height 4
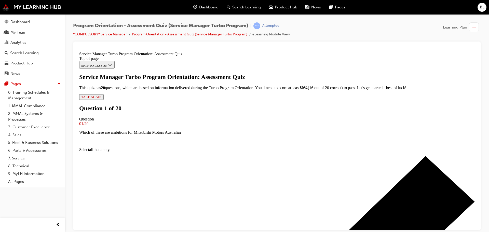
scroll to position [60, 0]
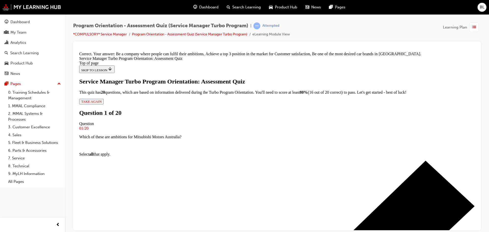
scroll to position [96, 0]
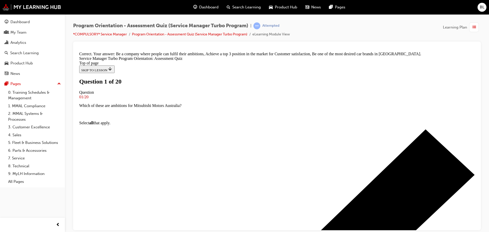
scroll to position [51, 0]
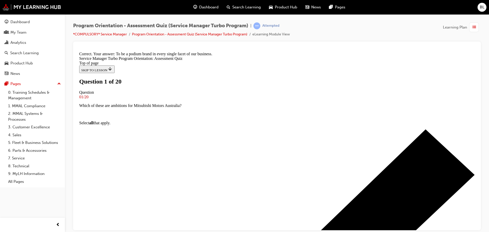
scroll to position [87, 0]
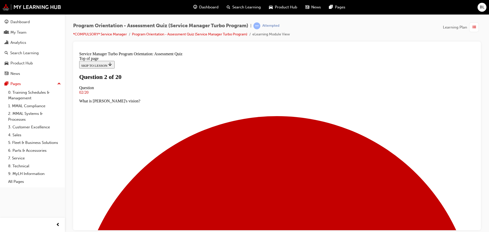
scroll to position [51, 0]
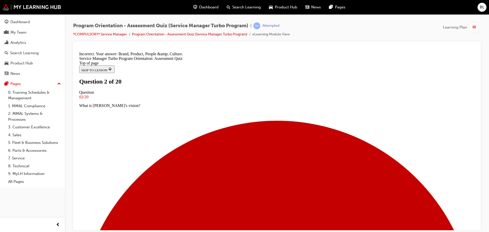
scroll to position [96, 0]
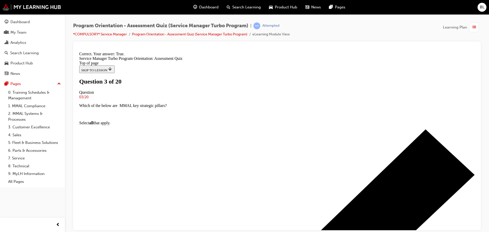
scroll to position [64, 0]
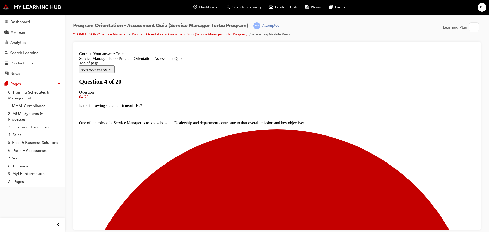
scroll to position [64, 0]
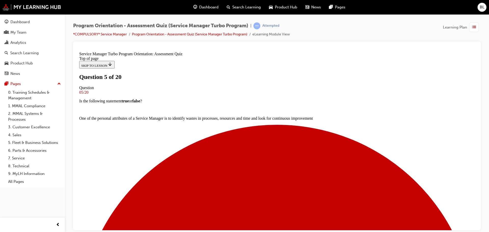
scroll to position [32, 0]
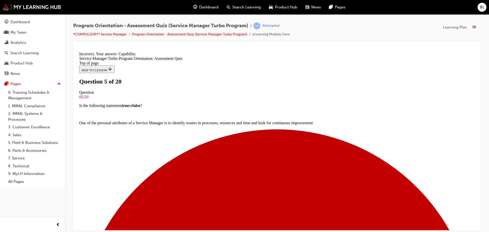
scroll to position [68, 0]
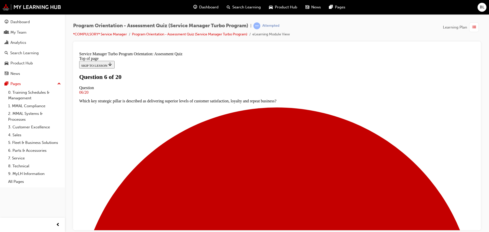
scroll to position [54, 0]
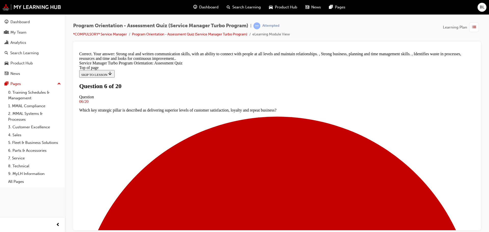
scroll to position [106, 0]
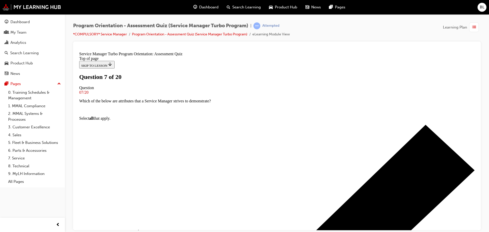
scroll to position [48, 0]
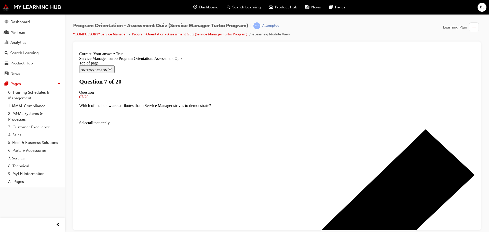
scroll to position [64, 0]
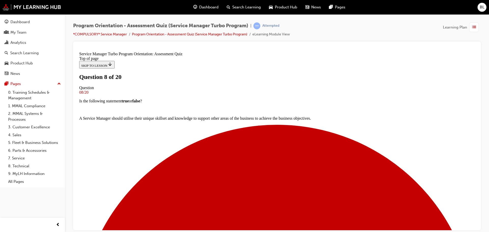
scroll to position [45, 0]
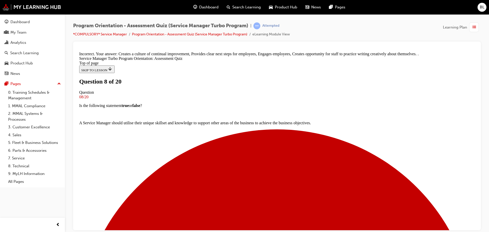
scroll to position [101, 0]
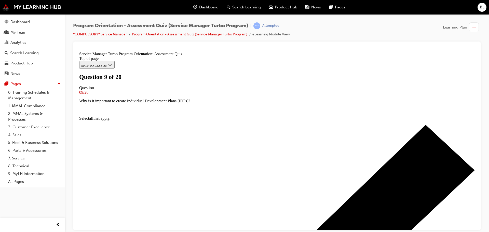
scroll to position [38, 0]
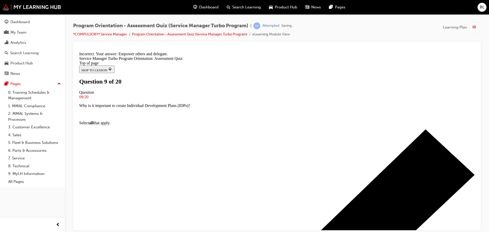
scroll to position [78, 0]
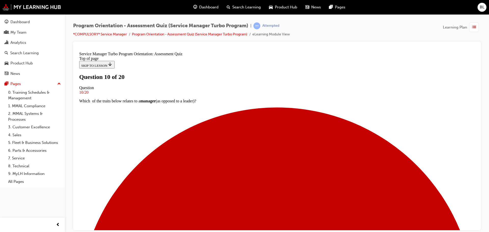
scroll to position [45, 0]
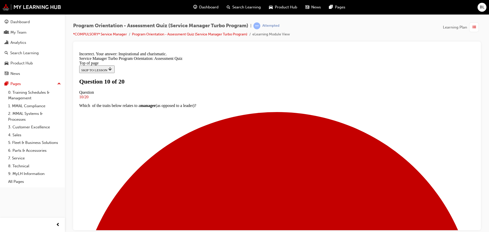
scroll to position [78, 0]
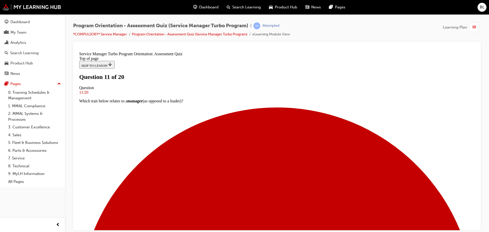
scroll to position [57, 0]
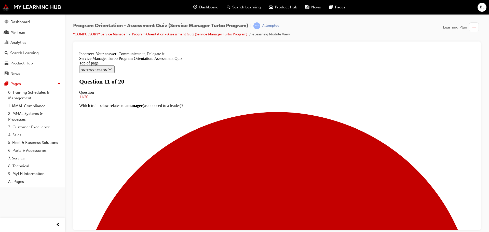
scroll to position [96, 0]
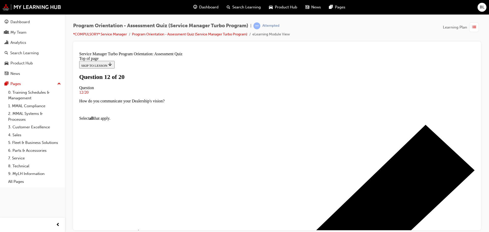
scroll to position [51, 0]
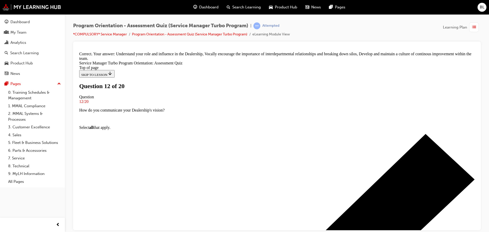
scroll to position [106, 0]
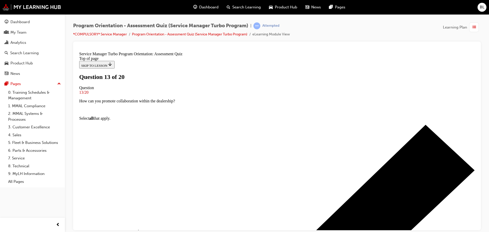
scroll to position [38, 0]
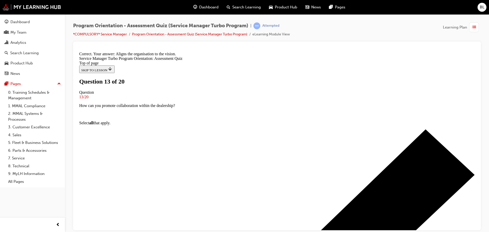
scroll to position [78, 0]
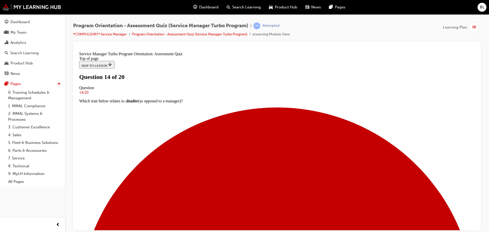
scroll to position [45, 0]
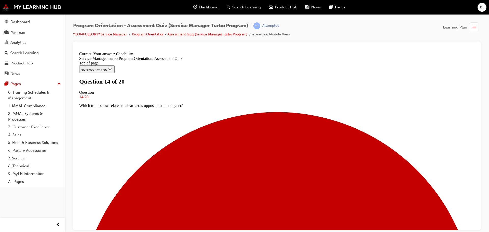
scroll to position [104, 0]
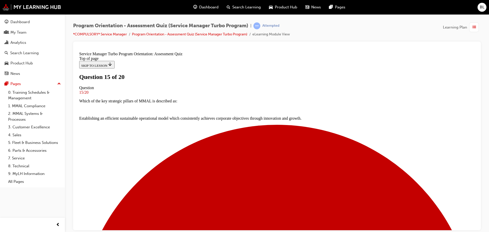
scroll to position [57, 0]
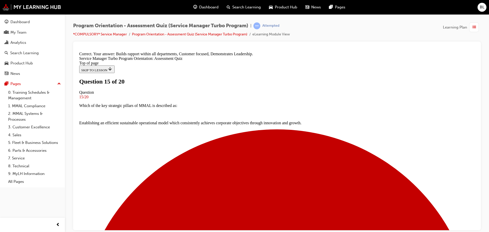
scroll to position [104, 0]
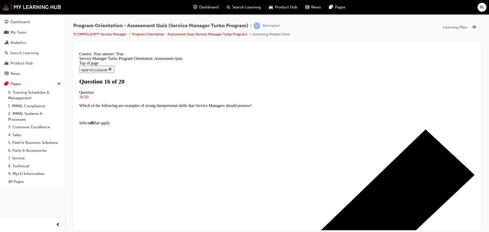
scroll to position [55, 0]
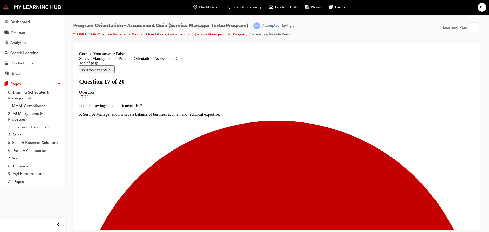
scroll to position [55, 0]
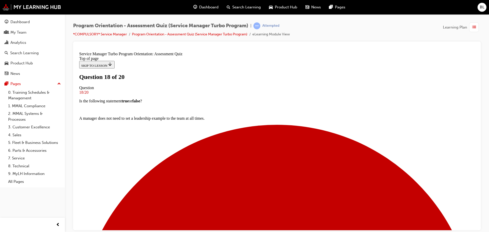
scroll to position [45, 0]
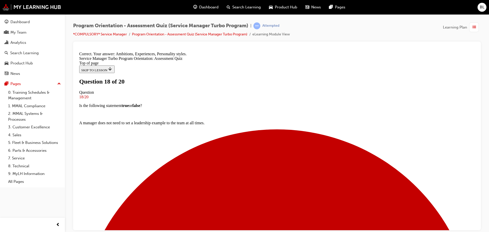
scroll to position [104, 0]
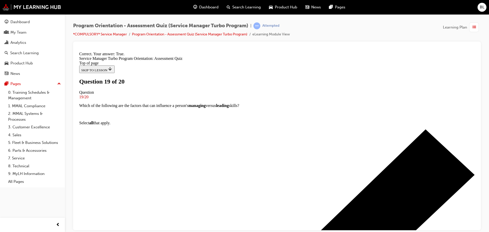
scroll to position [72, 0]
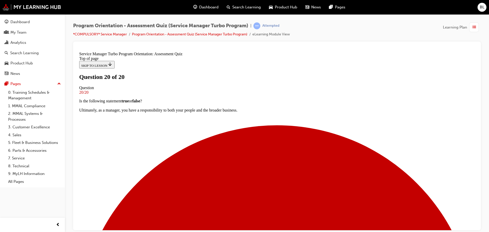
scroll to position [86, 0]
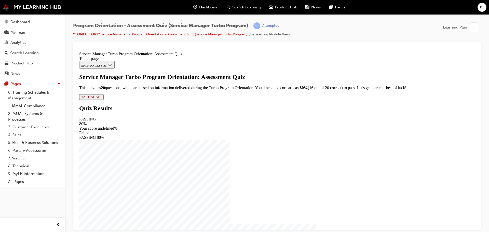
click at [102, 99] on span "TAKE AGAIN" at bounding box center [91, 97] width 20 height 4
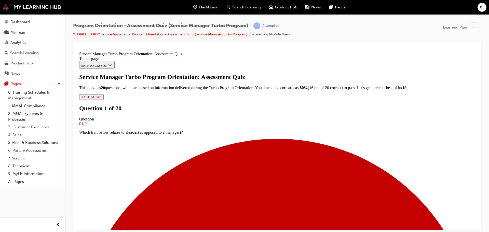
scroll to position [47, 0]
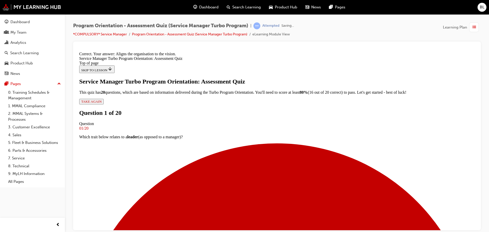
scroll to position [78, 0]
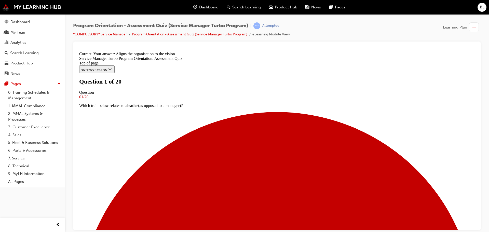
scroll to position [57, 0]
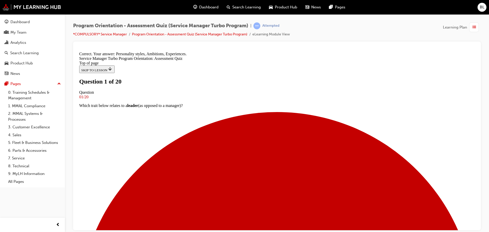
scroll to position [104, 0]
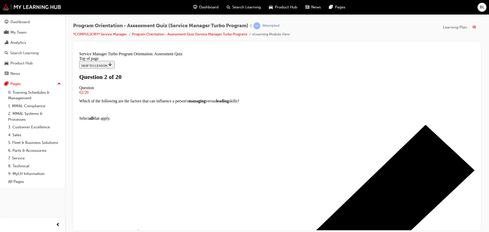
scroll to position [56, 0]
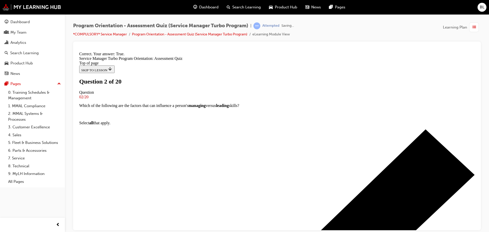
scroll to position [72, 0]
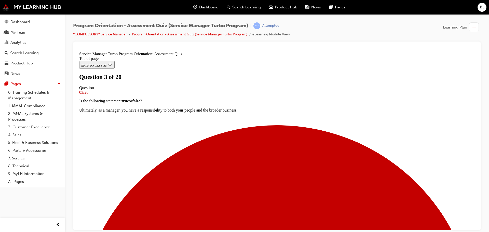
scroll to position [45, 0]
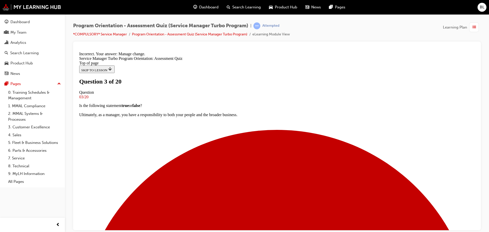
scroll to position [78, 0]
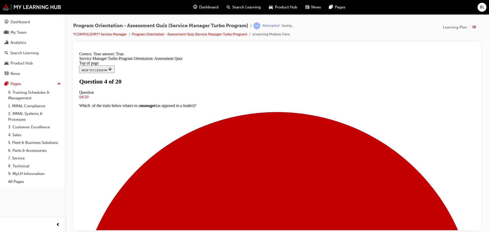
scroll to position [64, 0]
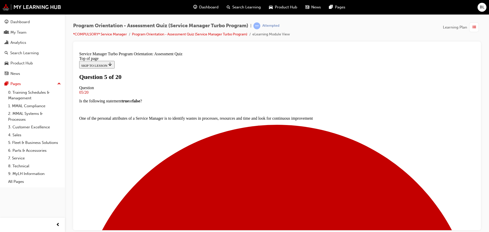
scroll to position [38, 0]
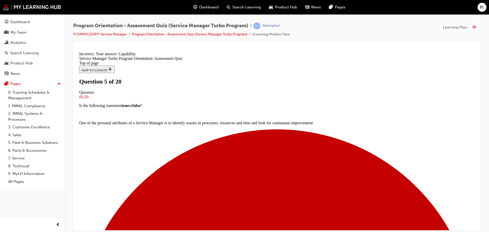
scroll to position [87, 0]
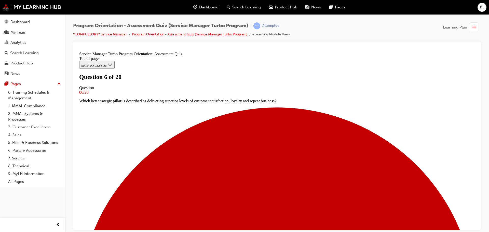
scroll to position [57, 0]
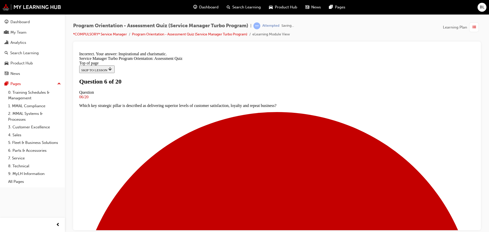
scroll to position [78, 0]
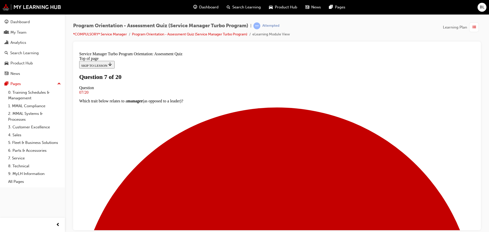
scroll to position [57, 0]
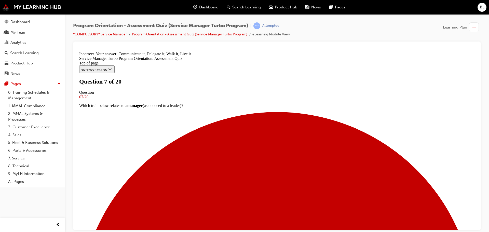
scroll to position [96, 0]
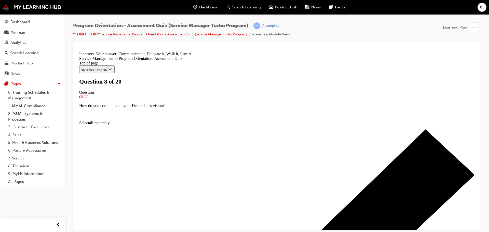
scroll to position [39, 0]
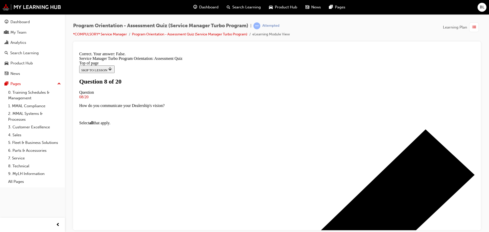
scroll to position [55, 0]
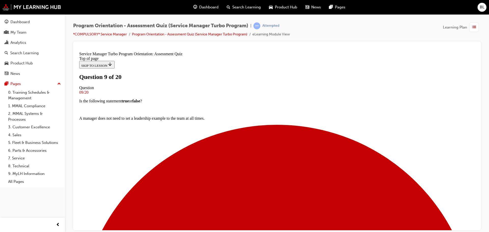
scroll to position [0, 0]
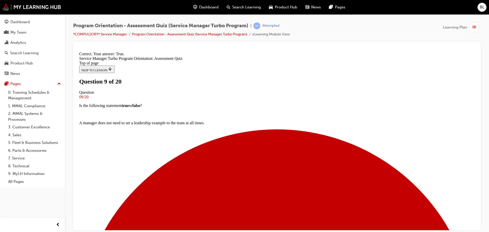
scroll to position [64, 0]
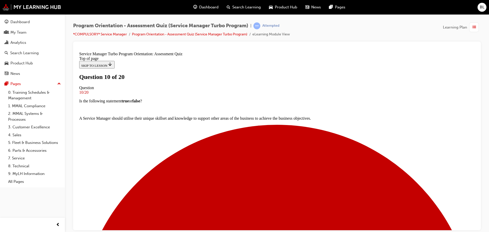
scroll to position [57, 0]
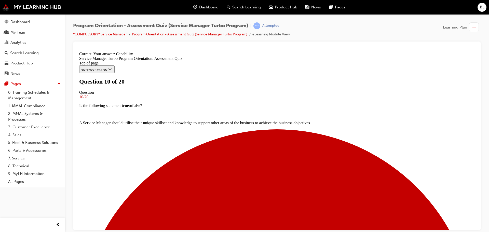
scroll to position [104, 0]
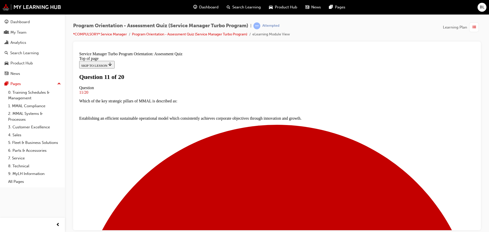
scroll to position [39, 0]
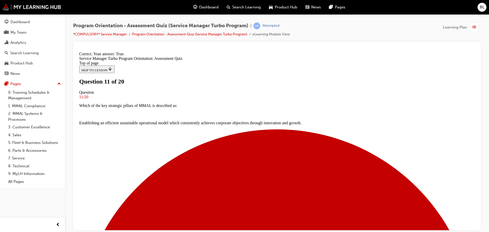
scroll to position [55, 0]
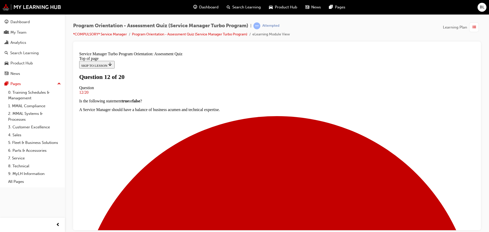
scroll to position [51, 0]
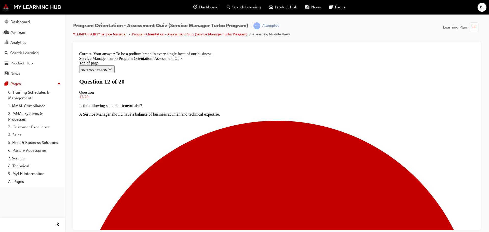
scroll to position [87, 0]
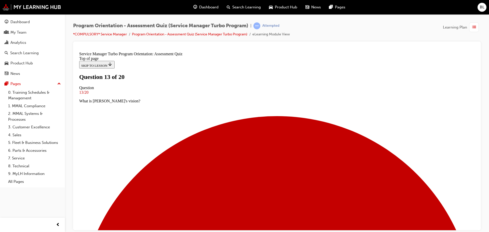
scroll to position [45, 0]
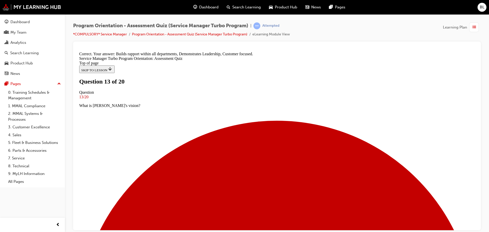
scroll to position [104, 0]
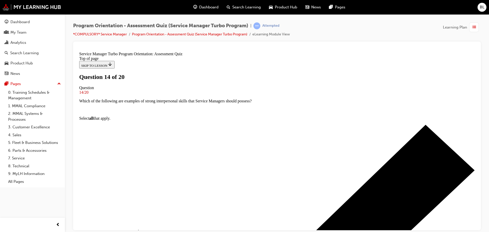
scroll to position [57, 0]
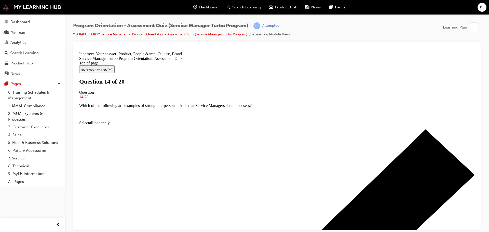
scroll to position [96, 0]
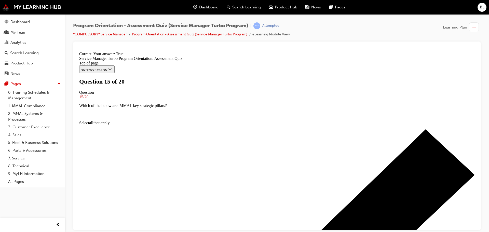
scroll to position [64, 0]
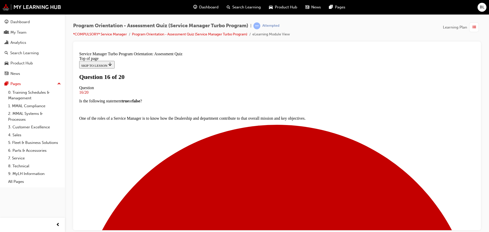
scroll to position [45, 0]
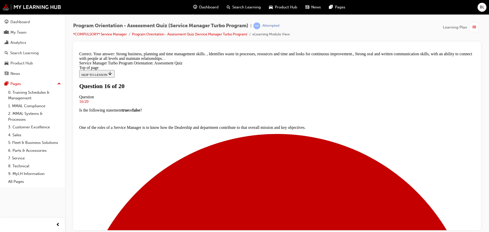
scroll to position [106, 0]
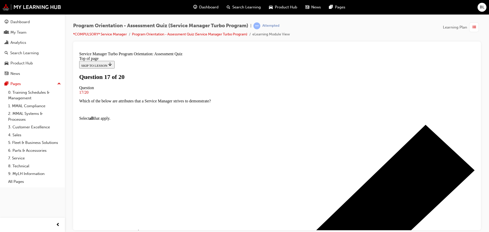
scroll to position [57, 0]
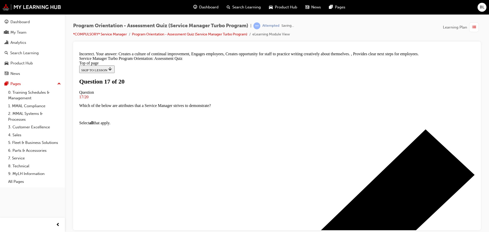
scroll to position [101, 0]
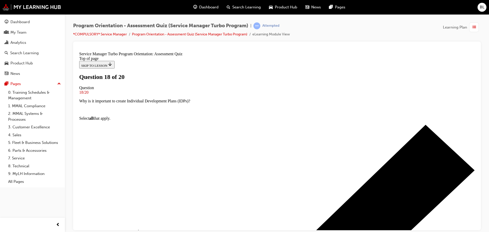
scroll to position [51, 0]
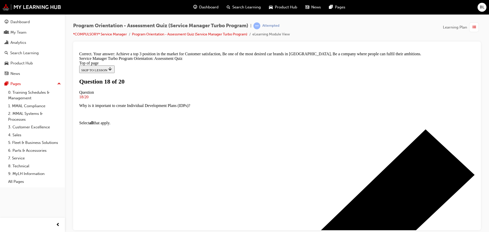
scroll to position [96, 0]
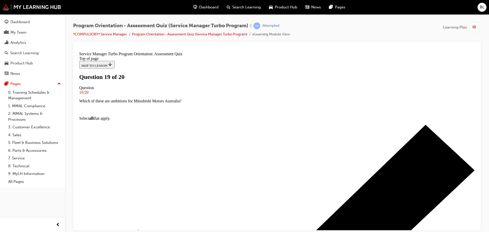
scroll to position [70, 0]
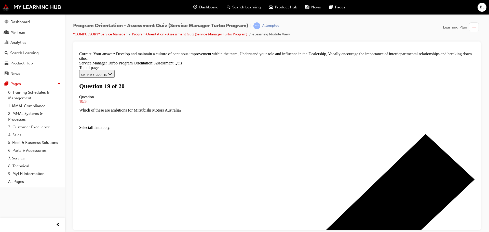
scroll to position [106, 0]
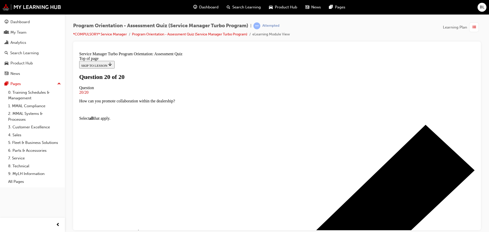
scroll to position [86, 0]
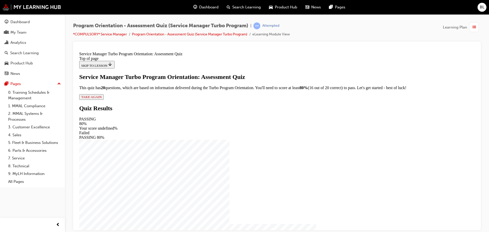
scroll to position [9, 0]
click at [102, 99] on span "TAKE AGAIN" at bounding box center [91, 97] width 20 height 4
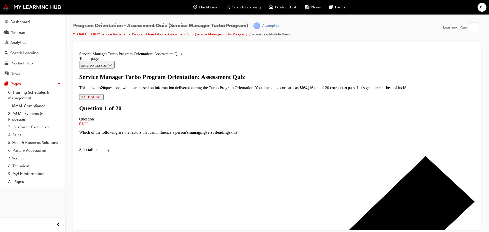
scroll to position [41, 0]
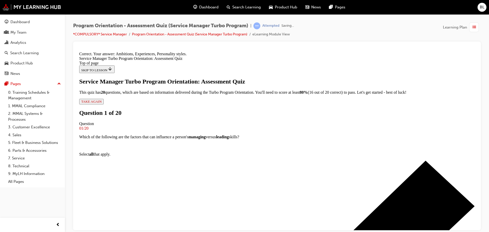
scroll to position [104, 0]
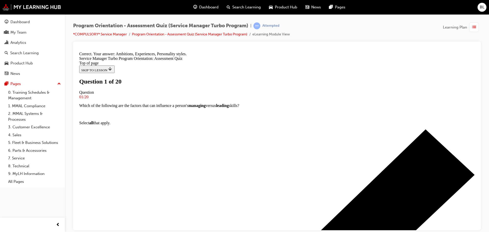
scroll to position [39, 0]
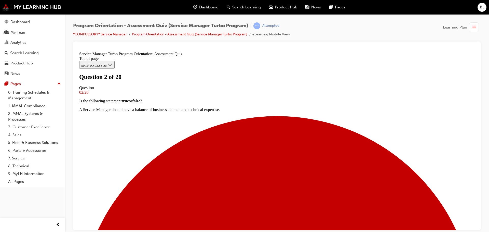
scroll to position [45, 0]
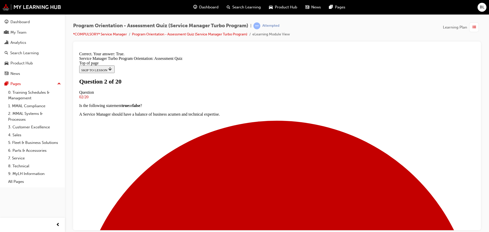
scroll to position [64, 0]
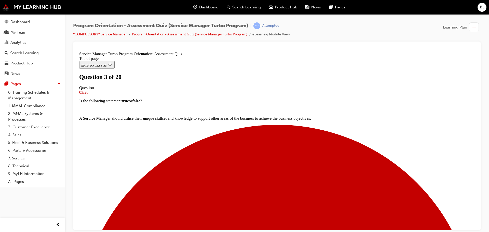
scroll to position [51, 0]
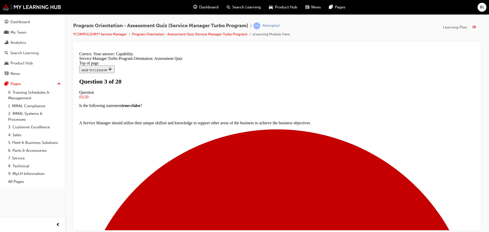
scroll to position [104, 0]
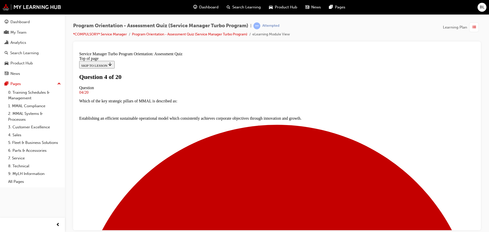
scroll to position [64, 0]
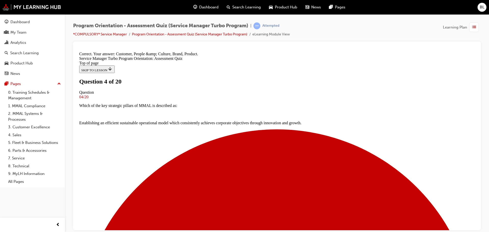
scroll to position [96, 0]
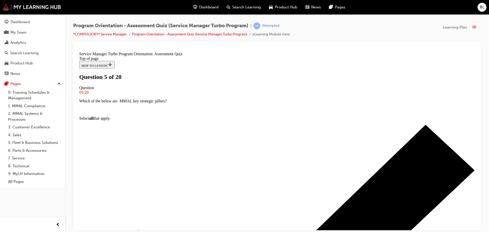
scroll to position [51, 0]
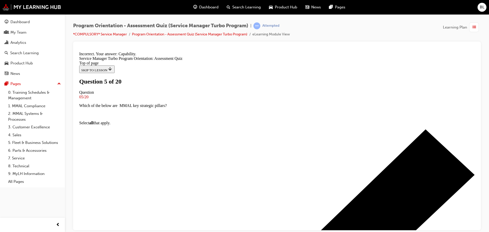
scroll to position [87, 0]
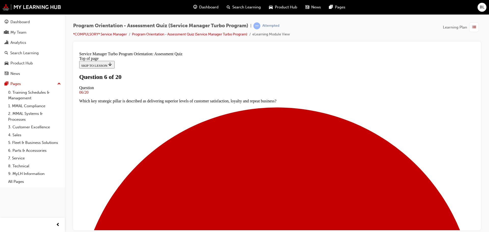
scroll to position [38, 0]
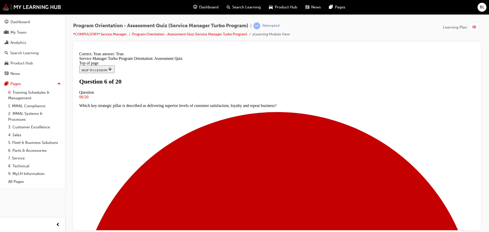
scroll to position [72, 0]
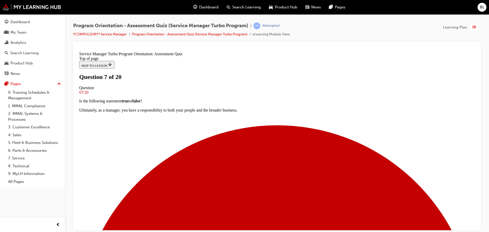
scroll to position [38, 0]
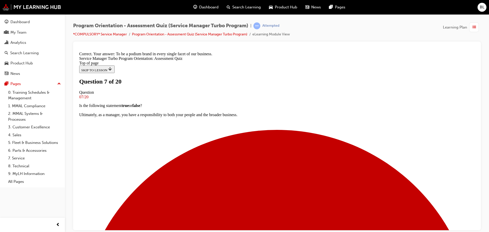
scroll to position [87, 0]
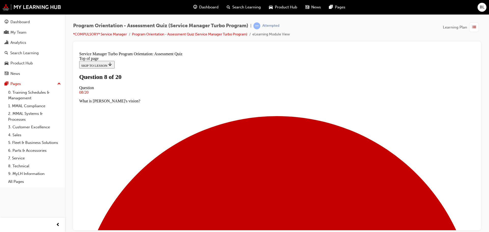
scroll to position [45, 0]
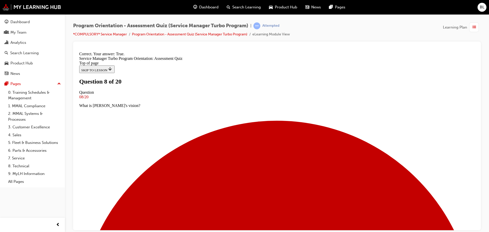
scroll to position [64, 0]
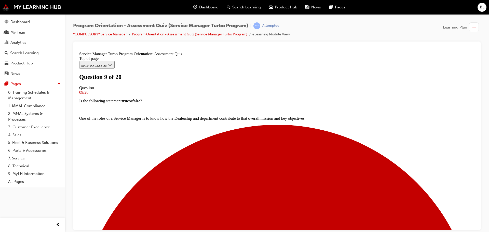
scroll to position [45, 0]
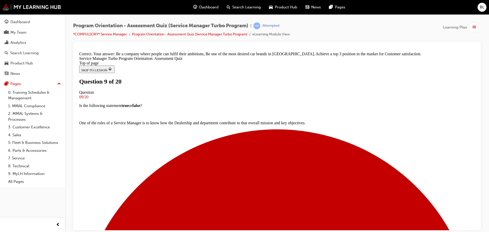
scroll to position [96, 0]
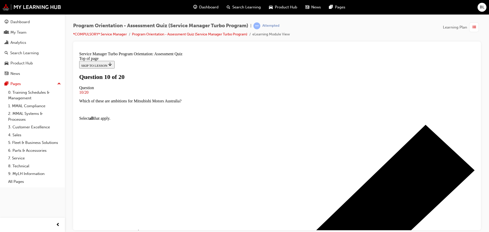
scroll to position [57, 0]
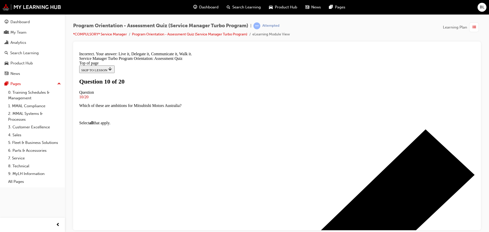
scroll to position [96, 0]
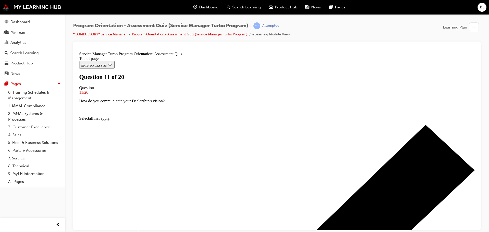
scroll to position [51, 0]
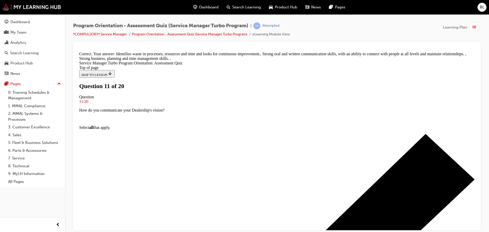
scroll to position [106, 0]
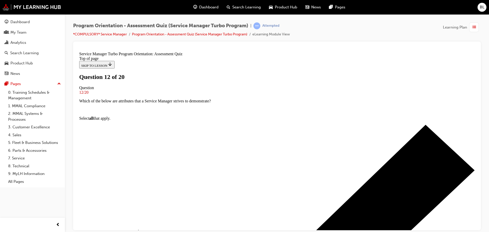
scroll to position [45, 0]
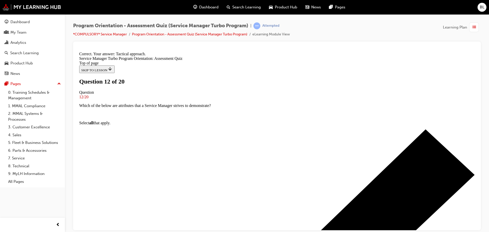
scroll to position [78, 0]
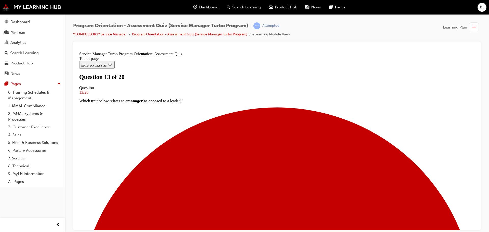
scroll to position [64, 0]
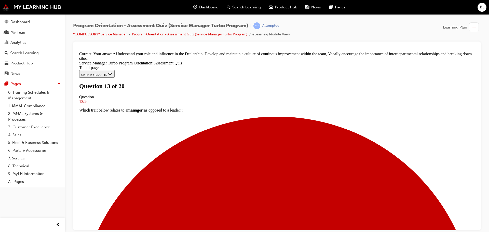
scroll to position [106, 0]
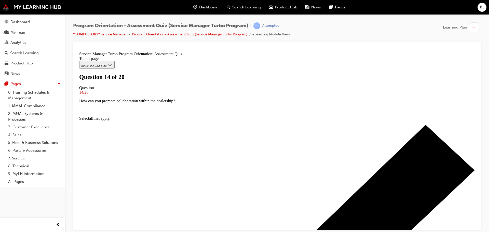
scroll to position [51, 0]
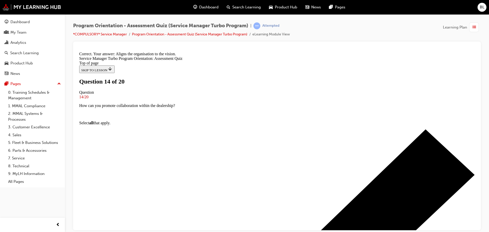
scroll to position [78, 0]
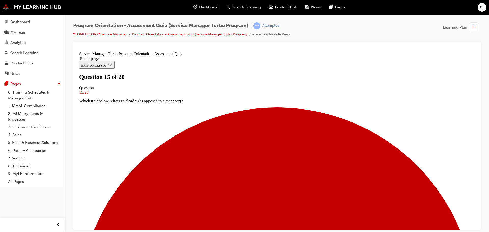
scroll to position [38, 0]
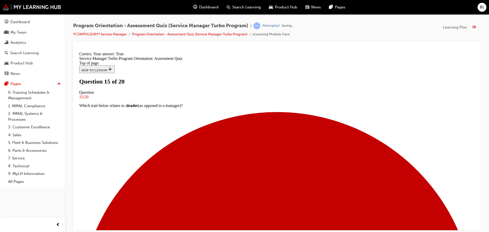
scroll to position [64, 0]
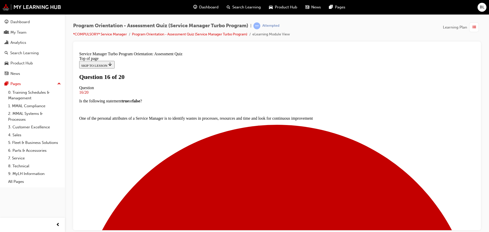
scroll to position [51, 0]
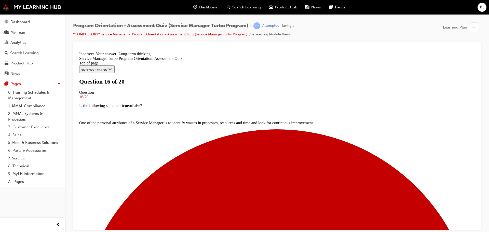
scroll to position [78, 0]
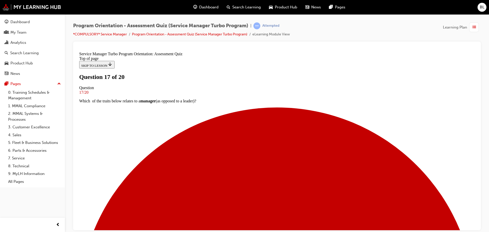
scroll to position [51, 0]
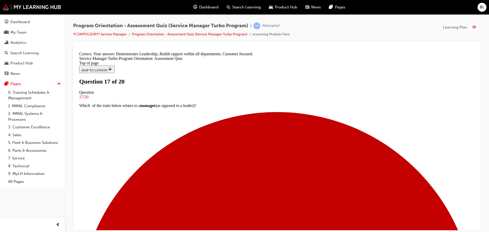
scroll to position [104, 0]
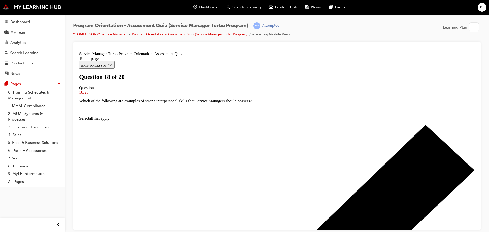
scroll to position [57, 0]
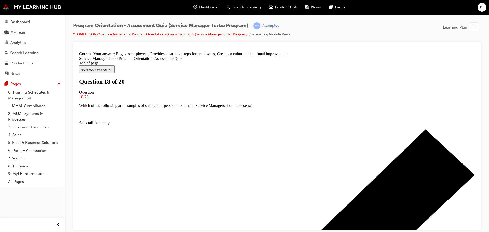
scroll to position [101, 0]
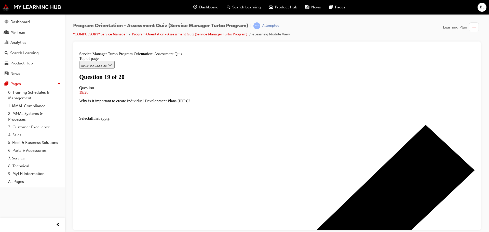
scroll to position [39, 0]
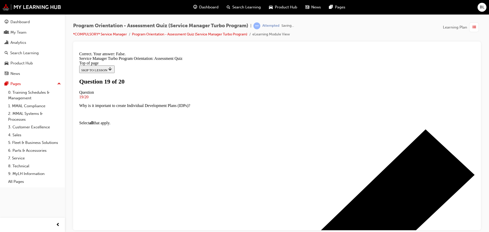
scroll to position [55, 0]
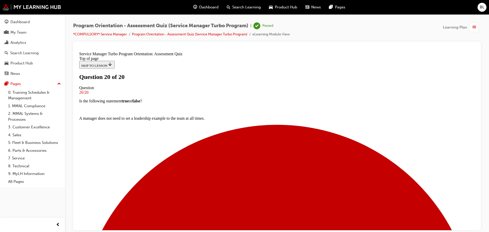
scroll to position [79, 0]
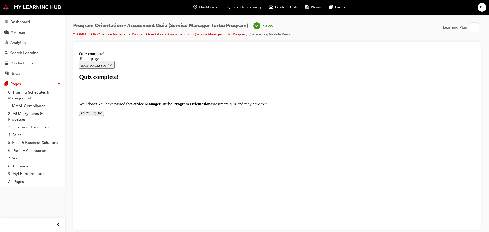
click at [104, 110] on button "CLOSE QUIZ" at bounding box center [91, 112] width 25 height 5
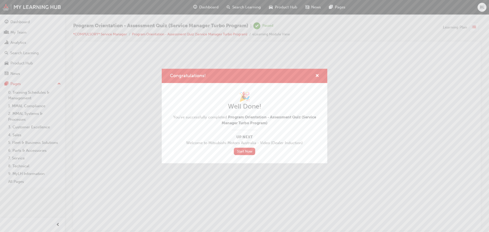
scroll to position [0, 0]
click at [247, 152] on link "Start Now" at bounding box center [244, 151] width 21 height 7
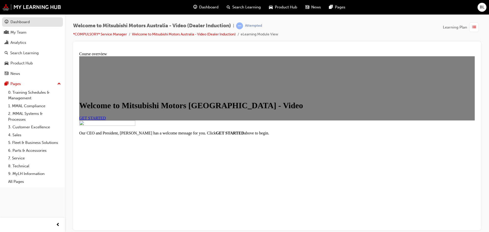
click at [20, 22] on div "Dashboard" at bounding box center [19, 22] width 19 height 6
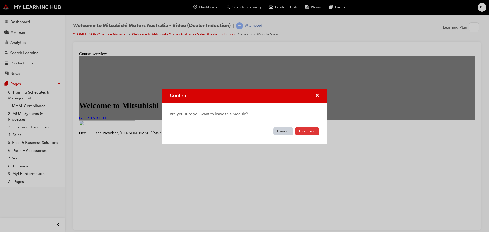
click at [310, 130] on button "Continue" at bounding box center [307, 131] width 24 height 8
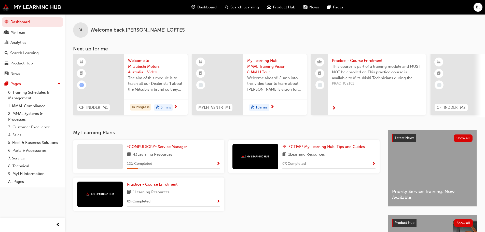
click at [204, 6] on span "Dashboard" at bounding box center [206, 7] width 19 height 6
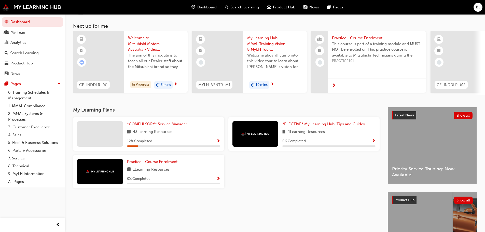
scroll to position [21, 0]
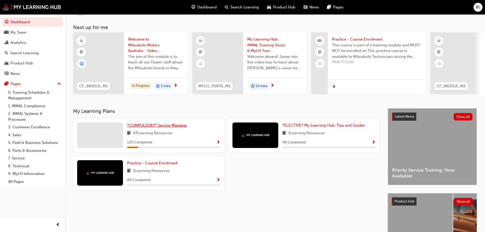
click at [155, 125] on span "*COMPULSORY* Service Manager" at bounding box center [157, 125] width 60 height 5
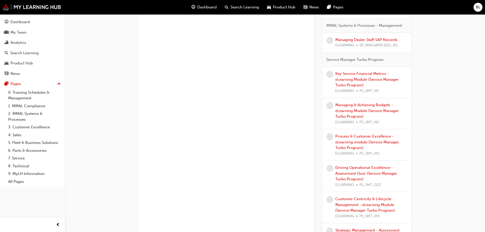
scroll to position [790, 0]
click at [356, 72] on link "Key Service Financial Metrics - eLearning Module (Service Manager Turbo Program)" at bounding box center [367, 78] width 63 height 16
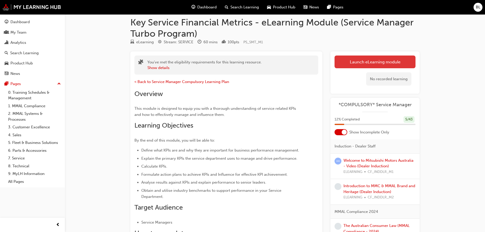
scroll to position [5, 0]
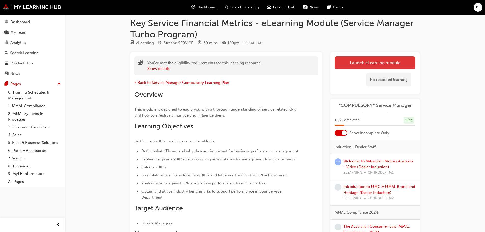
click at [370, 62] on link "Launch eLearning module" at bounding box center [375, 62] width 81 height 13
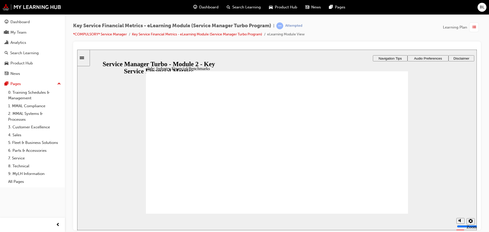
drag, startPoint x: 336, startPoint y: 175, endPoint x: 354, endPoint y: 186, distance: 21.8
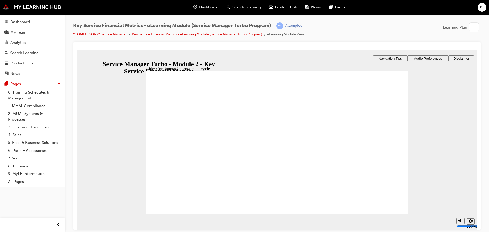
drag, startPoint x: 157, startPoint y: 156, endPoint x: 160, endPoint y: 157, distance: 3.4
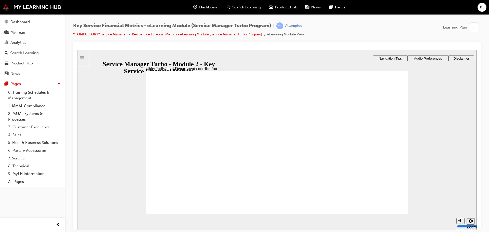
drag, startPoint x: 293, startPoint y: 136, endPoint x: 290, endPoint y: 137, distance: 3.1
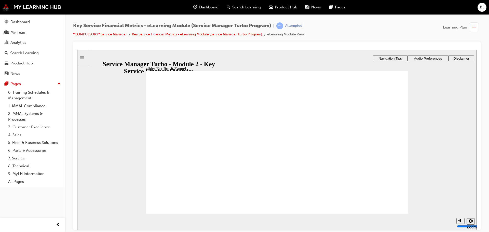
drag, startPoint x: 210, startPoint y: 164, endPoint x: 210, endPoint y: 161, distance: 2.8
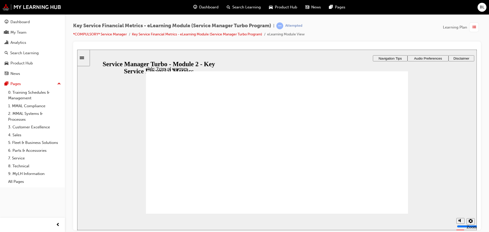
drag, startPoint x: 201, startPoint y: 172, endPoint x: 201, endPoint y: 180, distance: 8.4
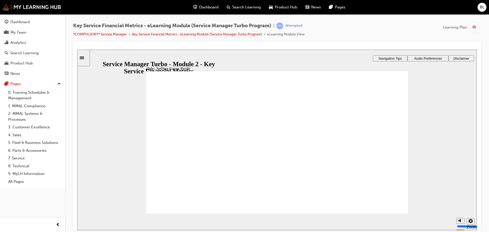
drag, startPoint x: 209, startPoint y: 138, endPoint x: 210, endPoint y: 163, distance: 25.2
drag, startPoint x: 211, startPoint y: 178, endPoint x: 249, endPoint y: 180, distance: 37.8
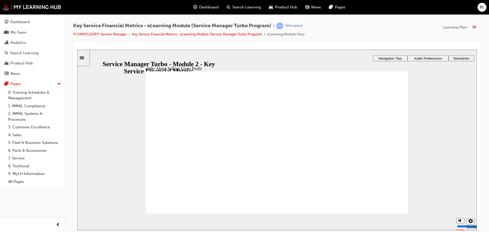
drag, startPoint x: 238, startPoint y: 127, endPoint x: 251, endPoint y: 127, distance: 13.2
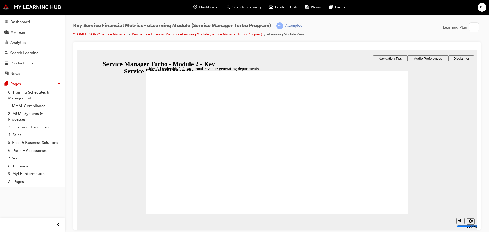
drag, startPoint x: 240, startPoint y: 152, endPoint x: 222, endPoint y: 164, distance: 21.1
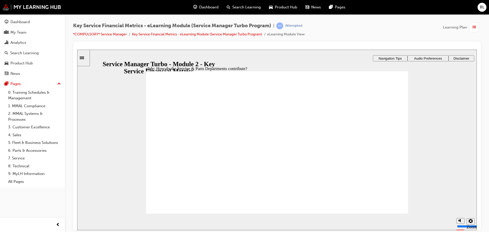
drag, startPoint x: 169, startPoint y: 141, endPoint x: 236, endPoint y: 161, distance: 70.0
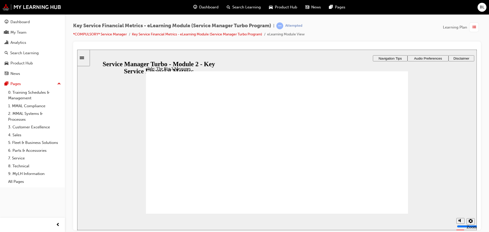
drag, startPoint x: 384, startPoint y: 102, endPoint x: 376, endPoint y: 118, distance: 17.4
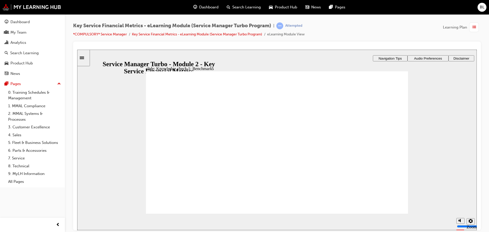
drag, startPoint x: 299, startPoint y: 189, endPoint x: 315, endPoint y: 189, distance: 16.1
drag, startPoint x: 368, startPoint y: 154, endPoint x: 311, endPoint y: 142, distance: 58.3
drag, startPoint x: 311, startPoint y: 142, endPoint x: 243, endPoint y: 137, distance: 67.7
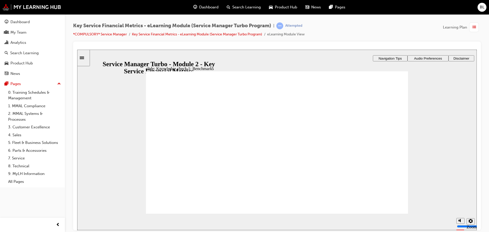
drag, startPoint x: 236, startPoint y: 139, endPoint x: 209, endPoint y: 144, distance: 27.4
drag, startPoint x: 185, startPoint y: 139, endPoint x: 181, endPoint y: 142, distance: 5.1
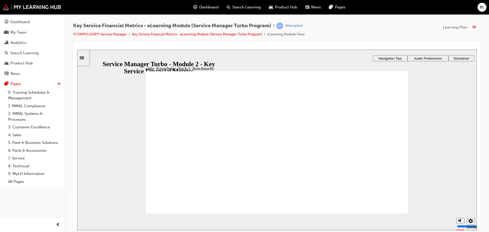
drag, startPoint x: 172, startPoint y: 169, endPoint x: 174, endPoint y: 178, distance: 8.9
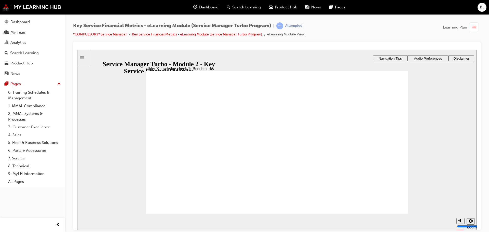
drag, startPoint x: 312, startPoint y: 144, endPoint x: 354, endPoint y: 185, distance: 58.9
drag, startPoint x: 354, startPoint y: 187, endPoint x: 312, endPoint y: 166, distance: 47.4
drag, startPoint x: 206, startPoint y: 185, endPoint x: 185, endPoint y: 162, distance: 30.7
drag, startPoint x: 252, startPoint y: 187, endPoint x: 374, endPoint y: 163, distance: 124.2
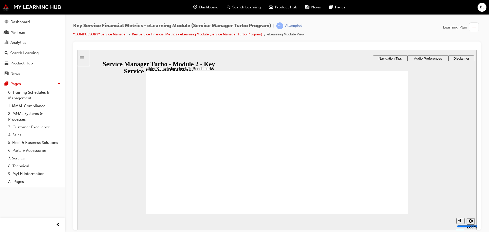
drag, startPoint x: 362, startPoint y: 164, endPoint x: 229, endPoint y: 188, distance: 134.6
drag, startPoint x: 179, startPoint y: 163, endPoint x: 368, endPoint y: 163, distance: 188.5
drag, startPoint x: 258, startPoint y: 186, endPoint x: 189, endPoint y: 164, distance: 72.7
drag, startPoint x: 302, startPoint y: 184, endPoint x: 244, endPoint y: 163, distance: 61.2
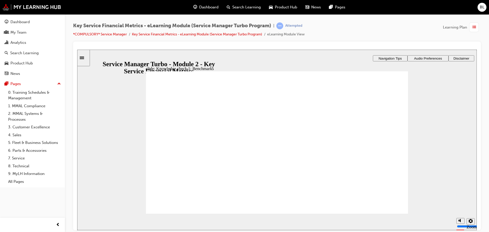
drag, startPoint x: 211, startPoint y: 186, endPoint x: 379, endPoint y: 165, distance: 169.0
drag, startPoint x: 353, startPoint y: 188, endPoint x: 313, endPoint y: 165, distance: 46.2
drag, startPoint x: 305, startPoint y: 184, endPoint x: 243, endPoint y: 158, distance: 67.3
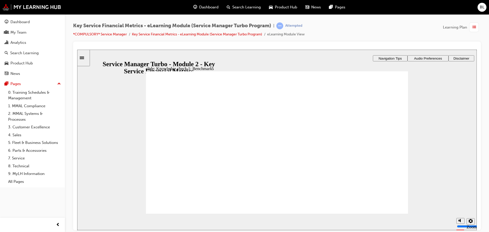
drag, startPoint x: 244, startPoint y: 185, endPoint x: 175, endPoint y: 162, distance: 72.3
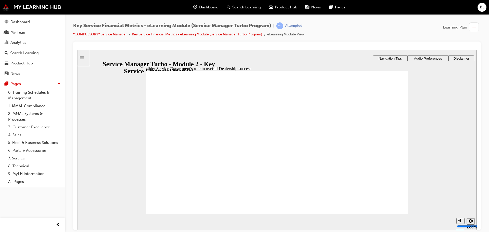
drag, startPoint x: 243, startPoint y: 191, endPoint x: 195, endPoint y: 185, distance: 48.3
drag, startPoint x: 147, startPoint y: 155, endPoint x: 161, endPoint y: 151, distance: 14.3
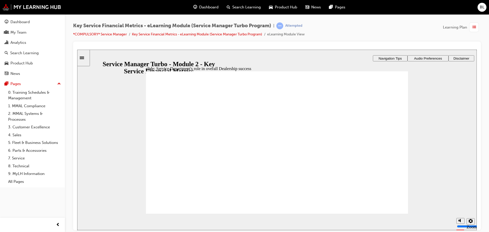
drag, startPoint x: 312, startPoint y: 105, endPoint x: 326, endPoint y: 122, distance: 21.3
drag, startPoint x: 336, startPoint y: 133, endPoint x: 338, endPoint y: 145, distance: 12.3
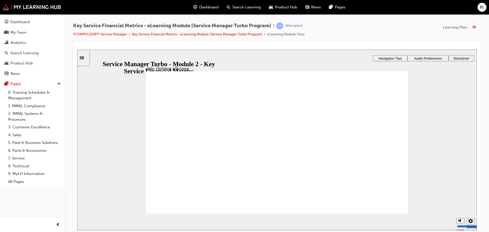
drag, startPoint x: 226, startPoint y: 126, endPoint x: 228, endPoint y: 142, distance: 16.4
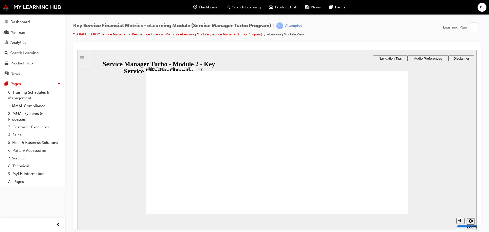
drag, startPoint x: 242, startPoint y: 163, endPoint x: 384, endPoint y: 209, distance: 149.5
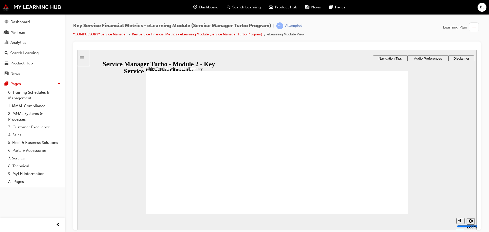
drag, startPoint x: 340, startPoint y: 170, endPoint x: 323, endPoint y: 159, distance: 20.4
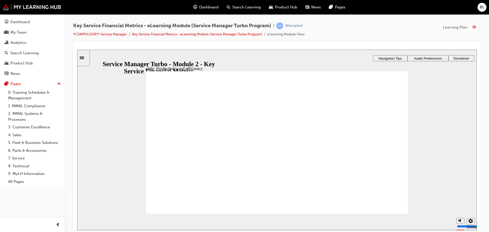
drag, startPoint x: 177, startPoint y: 122, endPoint x: 173, endPoint y: 120, distance: 4.9
drag, startPoint x: 168, startPoint y: 115, endPoint x: 173, endPoint y: 132, distance: 18.1
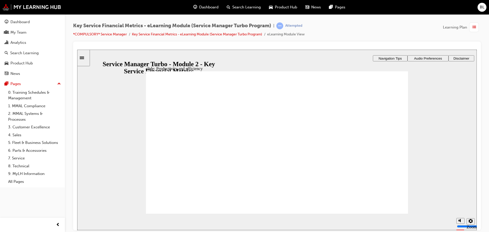
drag, startPoint x: 169, startPoint y: 156, endPoint x: 168, endPoint y: 164, distance: 8.0
drag, startPoint x: 170, startPoint y: 171, endPoint x: 173, endPoint y: 171, distance: 2.6
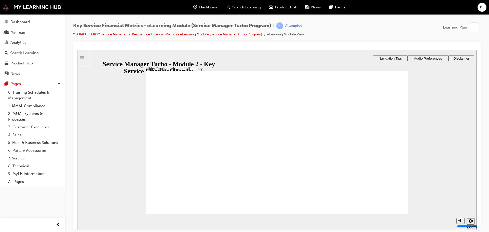
drag, startPoint x: 356, startPoint y: 77, endPoint x: 366, endPoint y: 79, distance: 9.3
drag, startPoint x: 391, startPoint y: 97, endPoint x: 384, endPoint y: 135, distance: 39.1
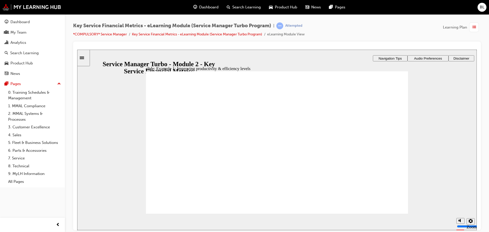
drag, startPoint x: 306, startPoint y: 135, endPoint x: 301, endPoint y: 139, distance: 6.8
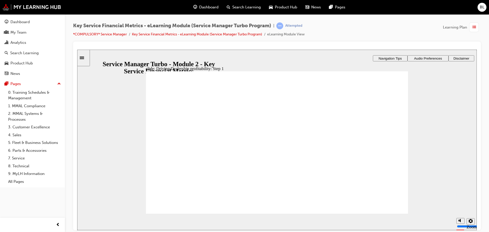
drag, startPoint x: 198, startPoint y: 159, endPoint x: 180, endPoint y: 149, distance: 21.0
drag, startPoint x: 236, startPoint y: 129, endPoint x: 246, endPoint y: 127, distance: 9.6
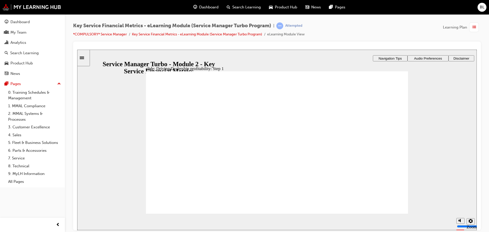
drag, startPoint x: 310, startPoint y: 122, endPoint x: 374, endPoint y: 115, distance: 64.9
drag, startPoint x: 395, startPoint y: 105, endPoint x: 380, endPoint y: 105, distance: 15.8
drag, startPoint x: 231, startPoint y: 111, endPoint x: 194, endPoint y: 150, distance: 53.4
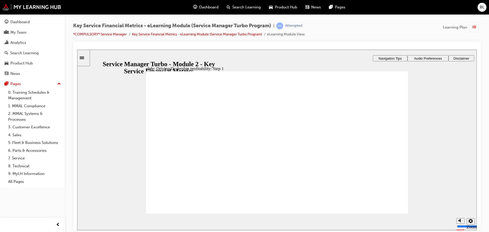
drag, startPoint x: 174, startPoint y: 177, endPoint x: 171, endPoint y: 198, distance: 20.8
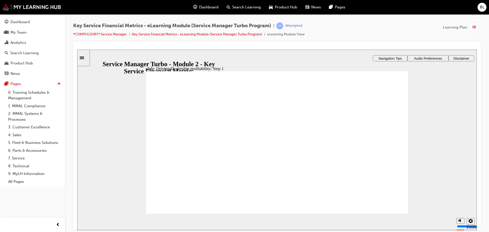
drag, startPoint x: 240, startPoint y: 191, endPoint x: 312, endPoint y: 184, distance: 72.5
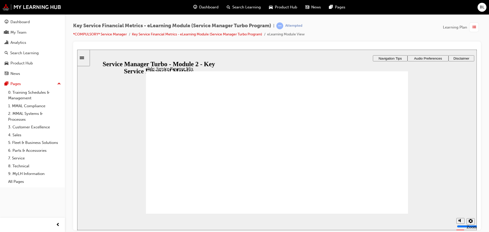
drag, startPoint x: 181, startPoint y: 179, endPoint x: 255, endPoint y: 198, distance: 77.0
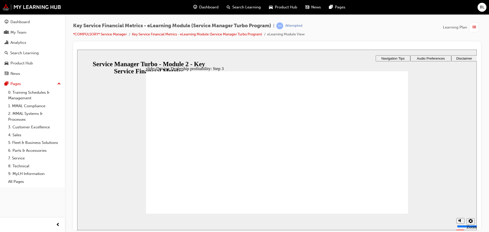
drag, startPoint x: 237, startPoint y: 138, endPoint x: 295, endPoint y: 127, distance: 59.2
drag, startPoint x: 295, startPoint y: 126, endPoint x: 364, endPoint y: 205, distance: 104.5
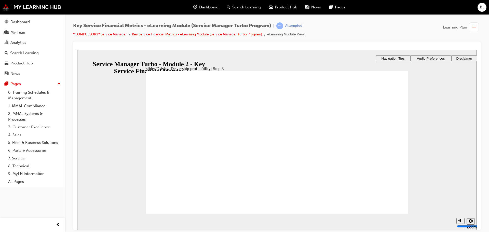
drag, startPoint x: 195, startPoint y: 177, endPoint x: 203, endPoint y: 185, distance: 11.7
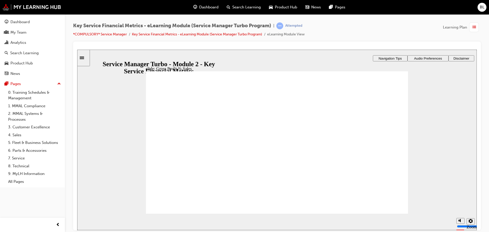
drag, startPoint x: 283, startPoint y: 133, endPoint x: 236, endPoint y: 127, distance: 47.3
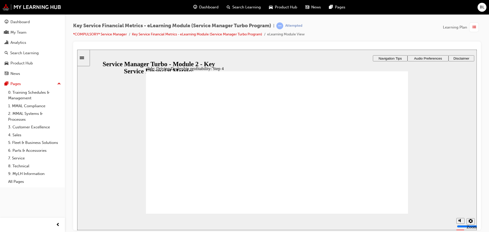
drag, startPoint x: 168, startPoint y: 129, endPoint x: 220, endPoint y: 129, distance: 51.5
drag, startPoint x: 241, startPoint y: 129, endPoint x: 257, endPoint y: 132, distance: 15.5
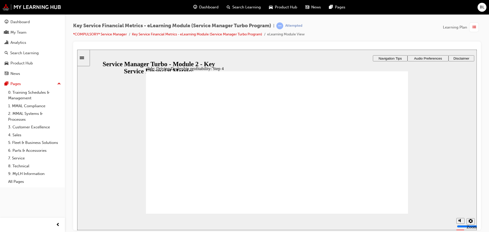
drag, startPoint x: 293, startPoint y: 126, endPoint x: 316, endPoint y: 126, distance: 22.7
drag, startPoint x: 392, startPoint y: 109, endPoint x: 387, endPoint y: 142, distance: 34.0
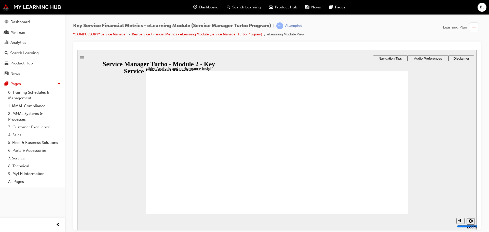
drag, startPoint x: 185, startPoint y: 196, endPoint x: 228, endPoint y: 202, distance: 43.6
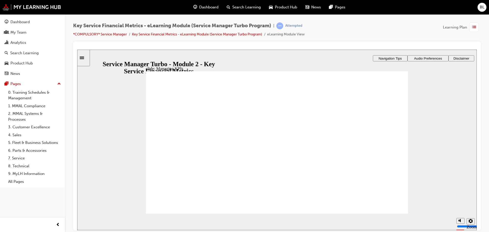
checkbox input "true"
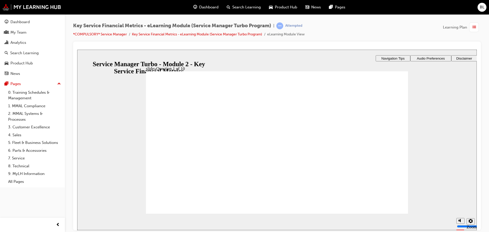
checkbox input "true"
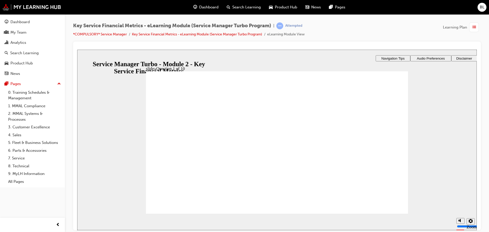
drag, startPoint x: 159, startPoint y: 149, endPoint x: 157, endPoint y: 135, distance: 14.2
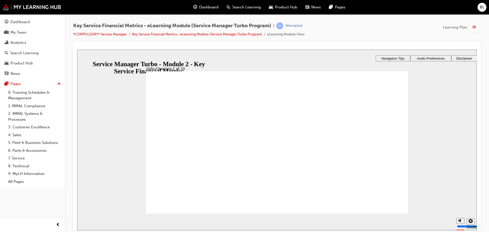
drag, startPoint x: 159, startPoint y: 119, endPoint x: 221, endPoint y: 155, distance: 70.9
radio input "true"
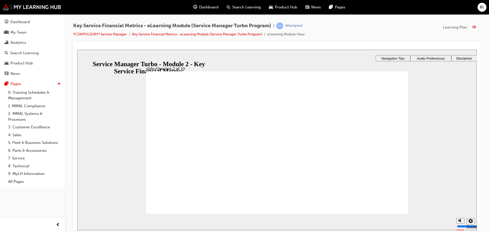
drag, startPoint x: 158, startPoint y: 123, endPoint x: 160, endPoint y: 123, distance: 2.6
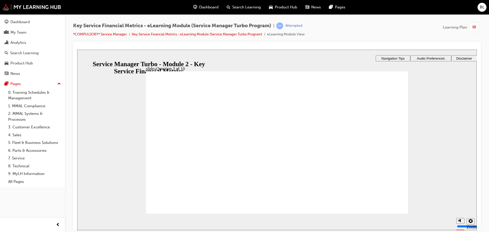
drag, startPoint x: 365, startPoint y: 118, endPoint x: 168, endPoint y: 180, distance: 206.6
drag, startPoint x: 171, startPoint y: 174, endPoint x: 366, endPoint y: 138, distance: 198.6
drag, startPoint x: 307, startPoint y: 169, endPoint x: 177, endPoint y: 133, distance: 134.8
drag, startPoint x: 235, startPoint y: 169, endPoint x: 301, endPoint y: 134, distance: 75.1
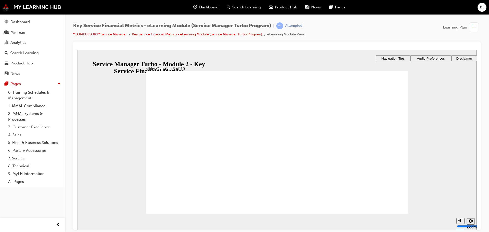
drag, startPoint x: 369, startPoint y: 174, endPoint x: 236, endPoint y: 139, distance: 137.6
drag, startPoint x: 158, startPoint y: 150, endPoint x: 279, endPoint y: 112, distance: 126.1
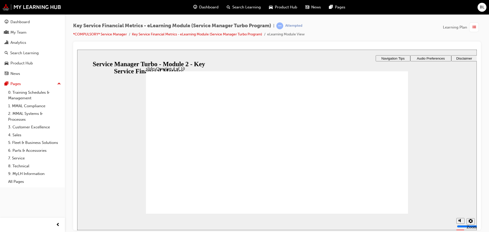
drag, startPoint x: 280, startPoint y: 111, endPoint x: 164, endPoint y: 151, distance: 122.2
drag, startPoint x: 187, startPoint y: 115, endPoint x: 190, endPoint y: 113, distance: 3.4
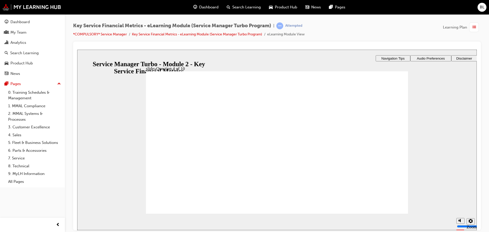
radio input "true"
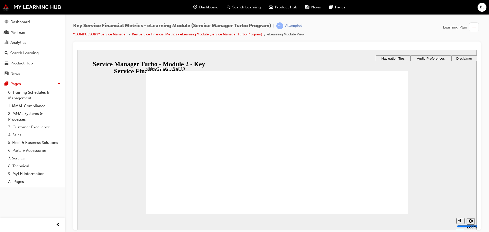
radio input "true"
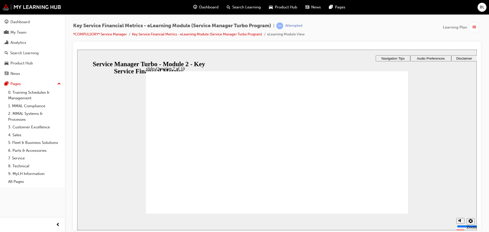
radio input "true"
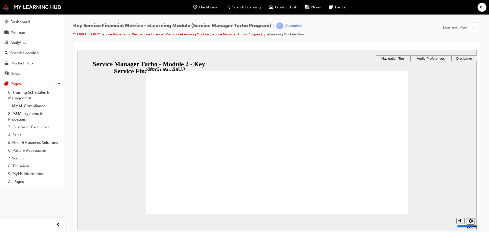
checkbox input "true"
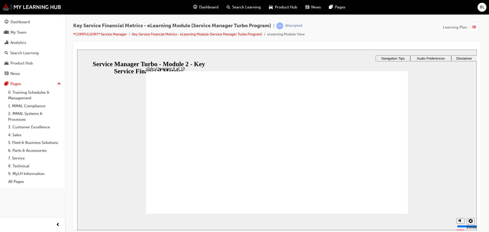
radio input "true"
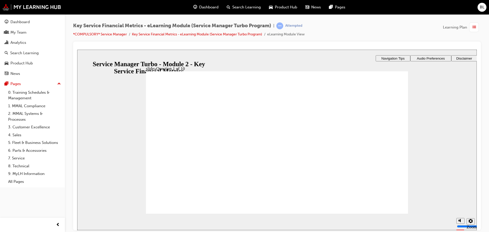
checkbox input "true"
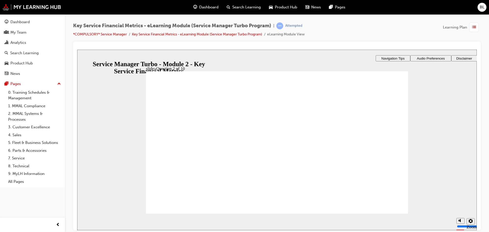
radio input "true"
drag, startPoint x: 176, startPoint y: 175, endPoint x: 372, endPoint y: 139, distance: 199.5
drag, startPoint x: 307, startPoint y: 169, endPoint x: 180, endPoint y: 133, distance: 131.9
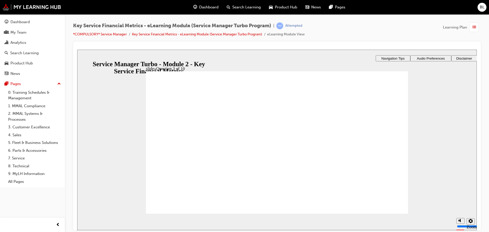
drag, startPoint x: 243, startPoint y: 170, endPoint x: 239, endPoint y: 134, distance: 36.7
drag, startPoint x: 239, startPoint y: 132, endPoint x: 305, endPoint y: 131, distance: 66.0
drag, startPoint x: 377, startPoint y: 169, endPoint x: 248, endPoint y: 133, distance: 133.6
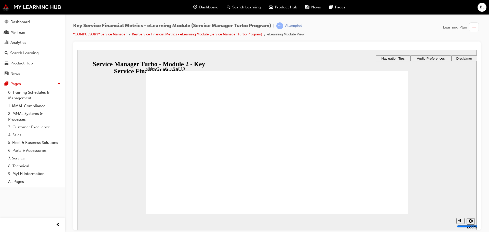
radio input "true"
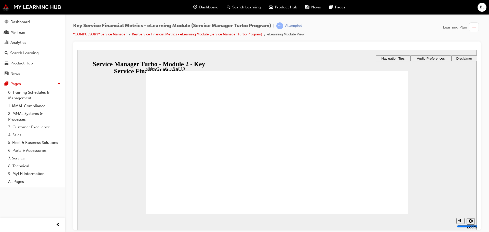
radio input "true"
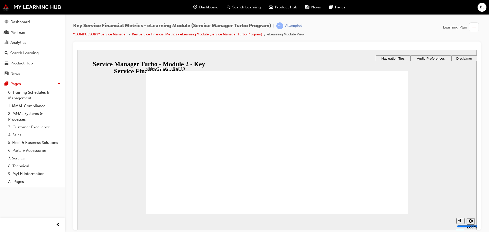
drag, startPoint x: 171, startPoint y: 136, endPoint x: 175, endPoint y: 125, distance: 11.4
drag, startPoint x: 179, startPoint y: 121, endPoint x: 181, endPoint y: 121, distance: 2.6
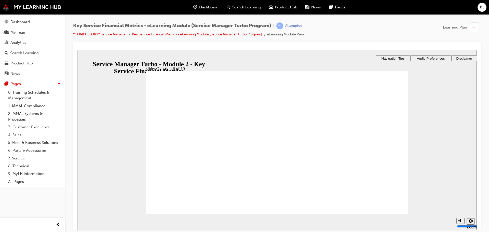
radio input "true"
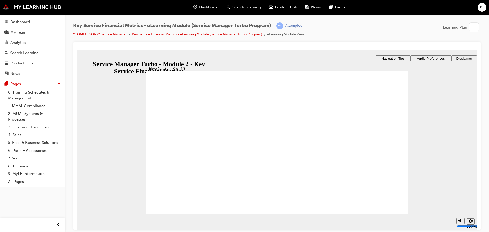
radio input "true"
checkbox input "true"
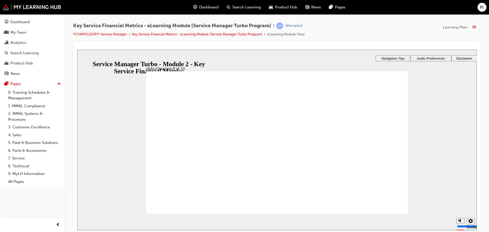
checkbox input "true"
radio input "true"
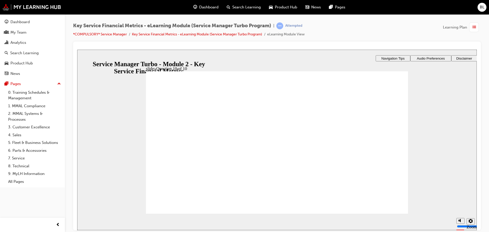
checkbox input "true"
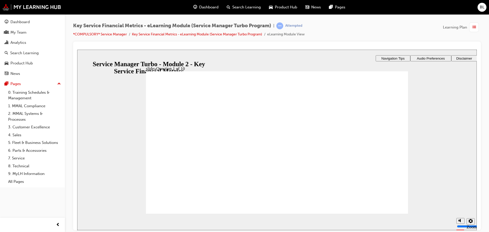
checkbox input "true"
radio input "true"
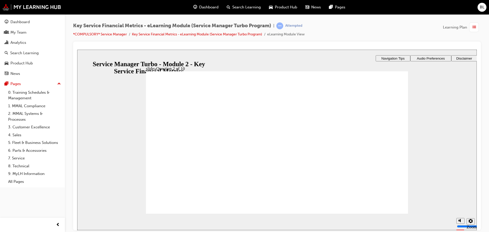
drag, startPoint x: 177, startPoint y: 169, endPoint x: 372, endPoint y: 132, distance: 198.2
drag, startPoint x: 245, startPoint y: 170, endPoint x: 311, endPoint y: 132, distance: 76.2
drag, startPoint x: 308, startPoint y: 170, endPoint x: 172, endPoint y: 136, distance: 139.2
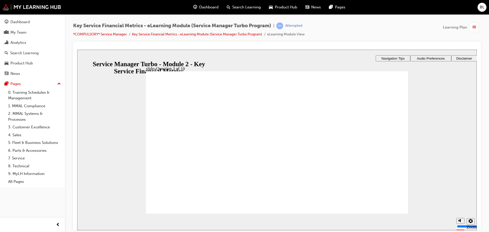
drag, startPoint x: 373, startPoint y: 173, endPoint x: 244, endPoint y: 137, distance: 134.9
radio input "true"
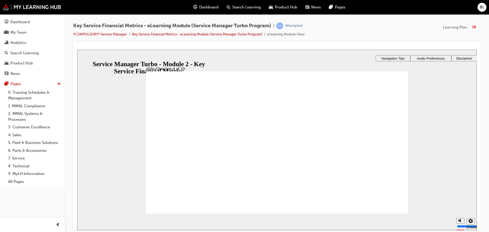
radio input "true"
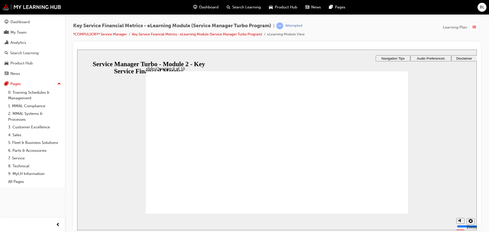
radio input "true"
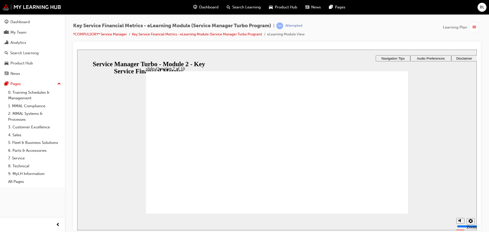
radio input "true"
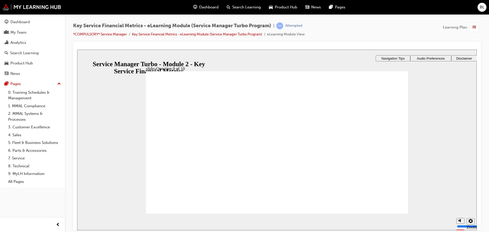
checkbox input "true"
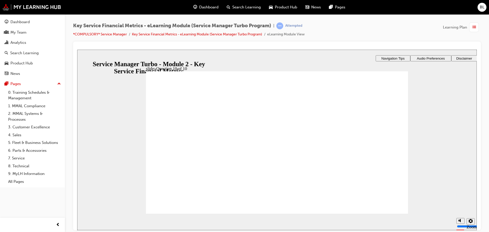
radio input "true"
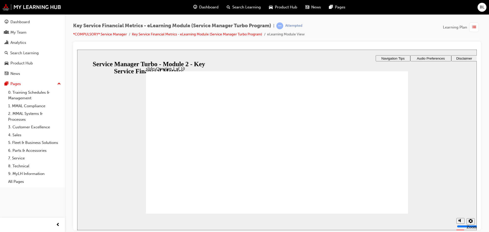
checkbox input "true"
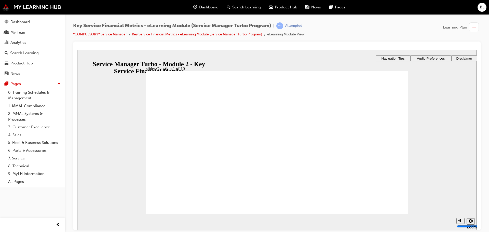
radio input "true"
drag, startPoint x: 175, startPoint y: 173, endPoint x: 368, endPoint y: 137, distance: 196.3
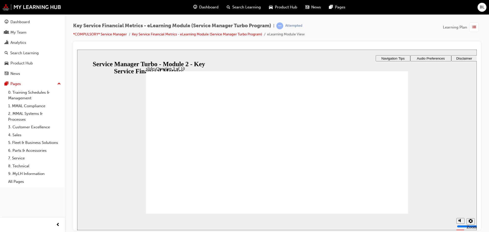
drag, startPoint x: 244, startPoint y: 169, endPoint x: 311, endPoint y: 129, distance: 78.5
drag, startPoint x: 303, startPoint y: 171, endPoint x: 177, endPoint y: 133, distance: 132.4
drag, startPoint x: 372, startPoint y: 173, endPoint x: 241, endPoint y: 136, distance: 136.4
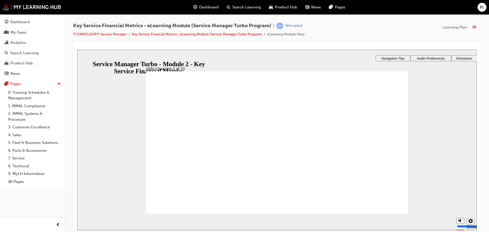
radio input "true"
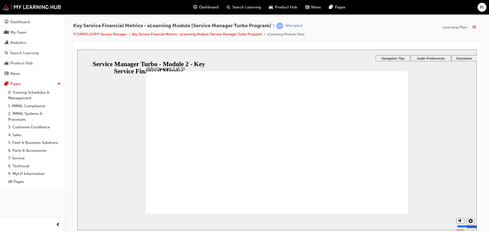
radio input "true"
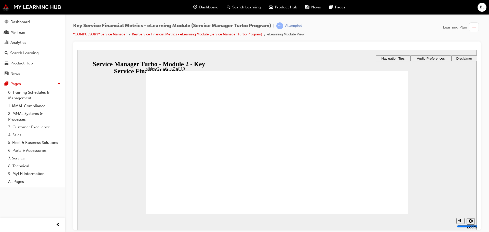
radio input "true"
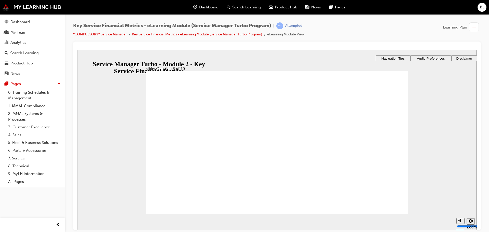
checkbox input "true"
radio input "true"
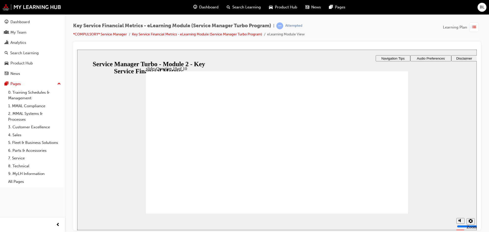
checkbox input "true"
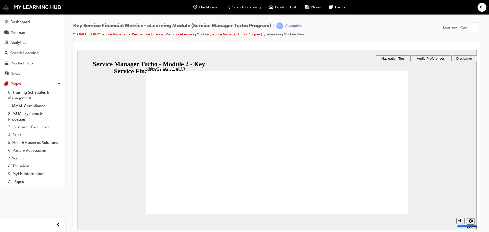
checkbox input "true"
radio input "true"
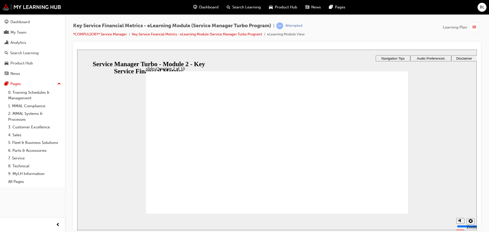
drag, startPoint x: 176, startPoint y: 170, endPoint x: 371, endPoint y: 133, distance: 198.6
drag, startPoint x: 246, startPoint y: 169, endPoint x: 311, endPoint y: 131, distance: 75.6
drag, startPoint x: 309, startPoint y: 169, endPoint x: 174, endPoint y: 131, distance: 140.1
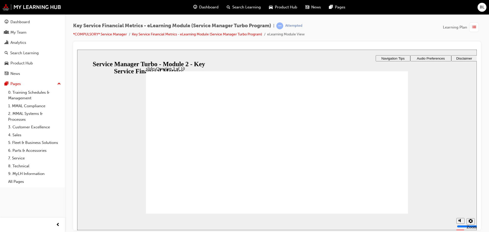
drag, startPoint x: 378, startPoint y: 171, endPoint x: 247, endPoint y: 135, distance: 135.4
radio input "true"
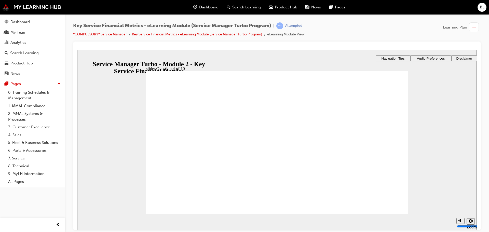
radio input "true"
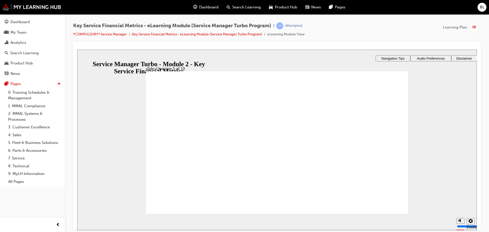
radio input "true"
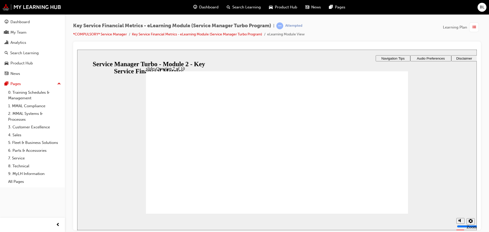
radio input "true"
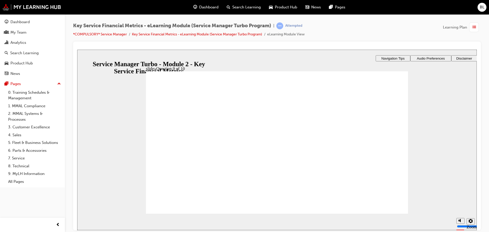
checkbox input "true"
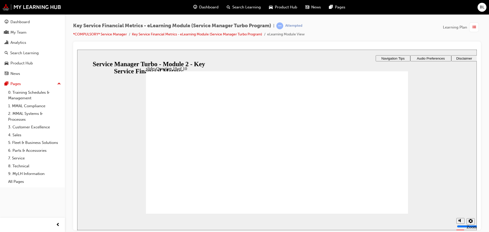
radio input "true"
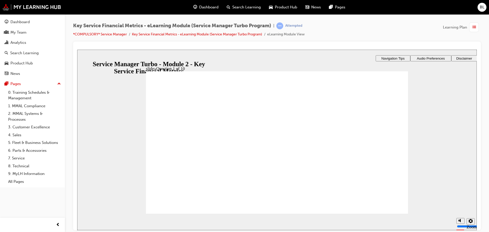
checkbox input "true"
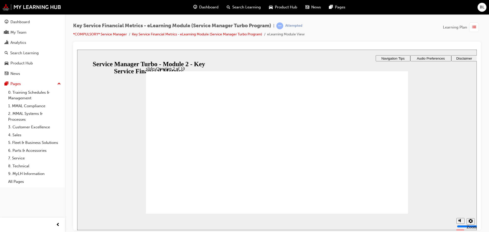
radio input "true"
drag, startPoint x: 178, startPoint y: 168, endPoint x: 371, endPoint y: 132, distance: 196.0
drag, startPoint x: 242, startPoint y: 170, endPoint x: 308, endPoint y: 135, distance: 75.2
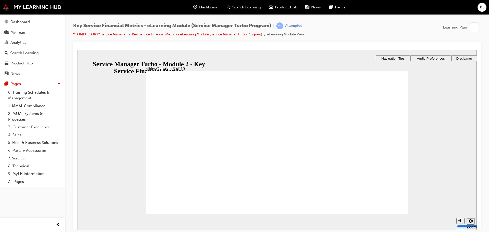
drag, startPoint x: 306, startPoint y: 171, endPoint x: 174, endPoint y: 134, distance: 137.4
drag, startPoint x: 363, startPoint y: 173, endPoint x: 237, endPoint y: 136, distance: 131.2
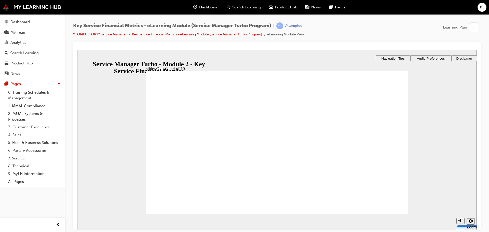
radio input "true"
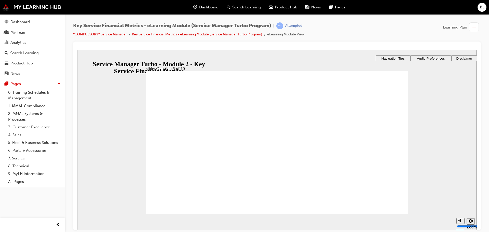
radio input "true"
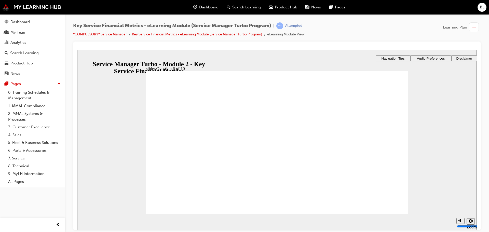
radio input "true"
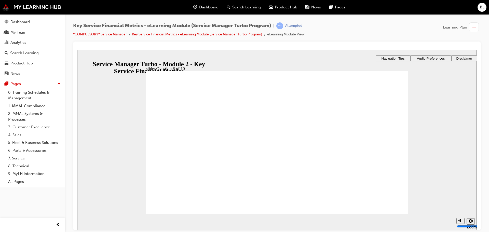
radio input "true"
checkbox input "true"
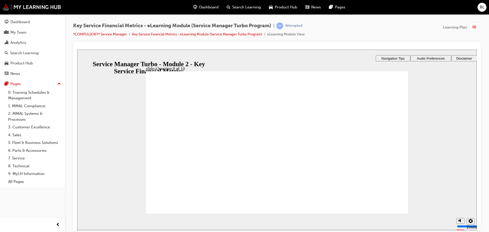
checkbox input "true"
radio input "true"
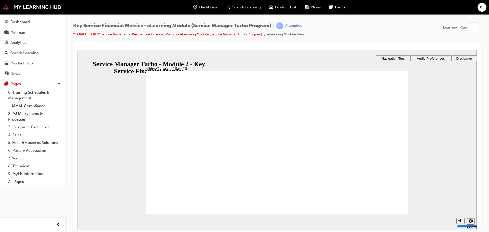
checkbox input "true"
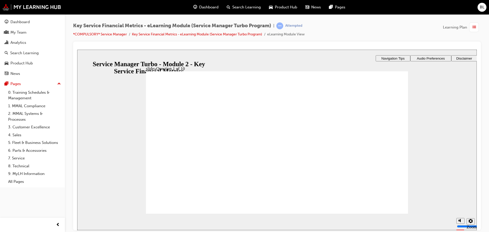
checkbox input "true"
radio input "true"
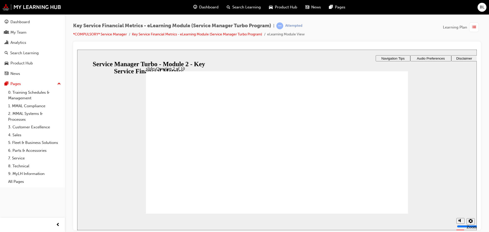
drag, startPoint x: 171, startPoint y: 170, endPoint x: 366, endPoint y: 132, distance: 198.4
drag, startPoint x: 242, startPoint y: 169, endPoint x: 308, endPoint y: 132, distance: 74.8
drag, startPoint x: 308, startPoint y: 170, endPoint x: 177, endPoint y: 133, distance: 136.1
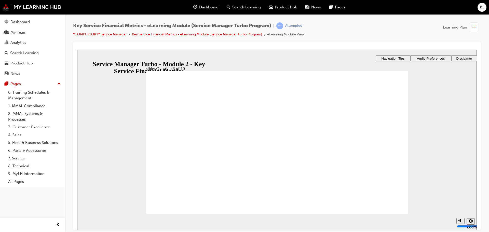
drag, startPoint x: 365, startPoint y: 167, endPoint x: 232, endPoint y: 129, distance: 137.6
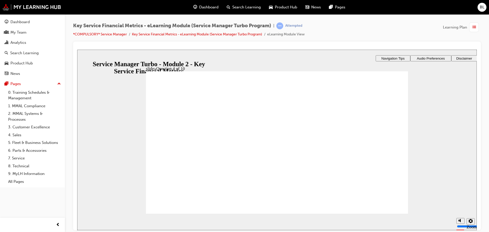
click at [423, 104] on div "slide: Question 4 of 10 Rectangle 5 That’s right! You selected the correct resp…" at bounding box center [277, 139] width 400 height 181
drag, startPoint x: 385, startPoint y: 209, endPoint x: 364, endPoint y: 201, distance: 22.6
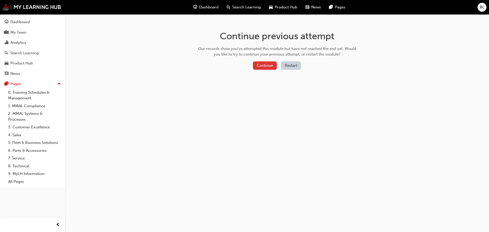
click at [266, 65] on button "Continue" at bounding box center [265, 65] width 24 height 8
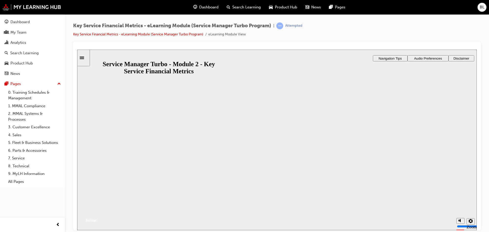
click at [97, 211] on button "Resume" at bounding box center [87, 214] width 20 height 7
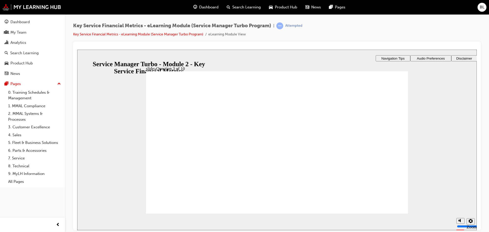
drag, startPoint x: 177, startPoint y: 170, endPoint x: 374, endPoint y: 134, distance: 200.2
drag, startPoint x: 245, startPoint y: 167, endPoint x: 309, endPoint y: 130, distance: 73.5
drag, startPoint x: 307, startPoint y: 171, endPoint x: 175, endPoint y: 133, distance: 137.1
drag, startPoint x: 372, startPoint y: 171, endPoint x: 206, endPoint y: 157, distance: 166.8
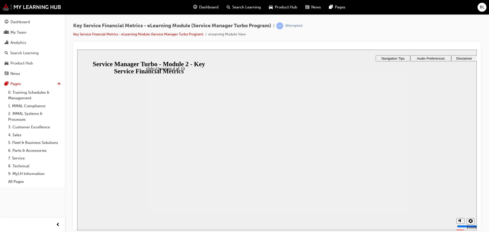
drag, startPoint x: 237, startPoint y: 198, endPoint x: 239, endPoint y: 188, distance: 10.3
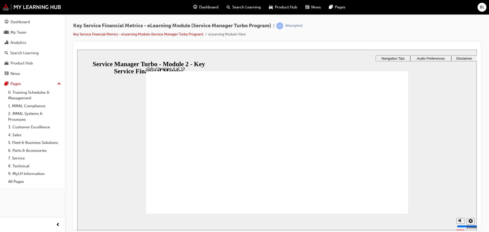
radio input "true"
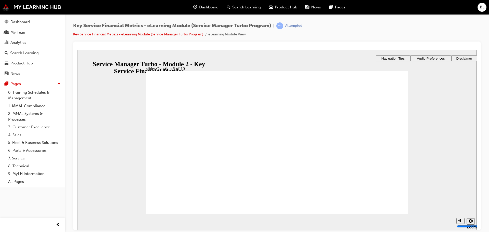
radio input "true"
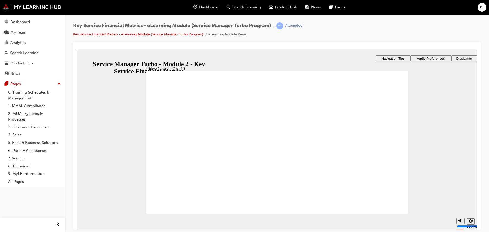
radio input "true"
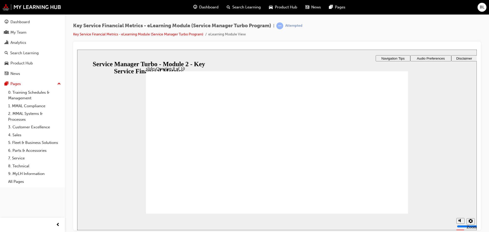
checkbox input "true"
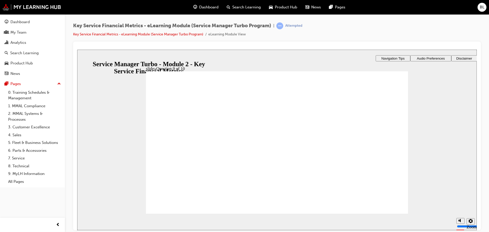
radio input "true"
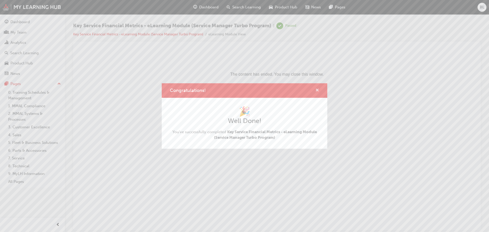
click at [316, 89] on span "cross-icon" at bounding box center [317, 90] width 4 height 5
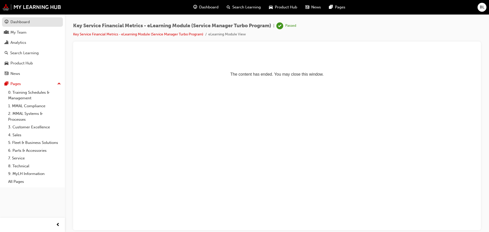
click at [23, 21] on div "Dashboard" at bounding box center [19, 22] width 19 height 6
